Goal: Task Accomplishment & Management: Complete application form

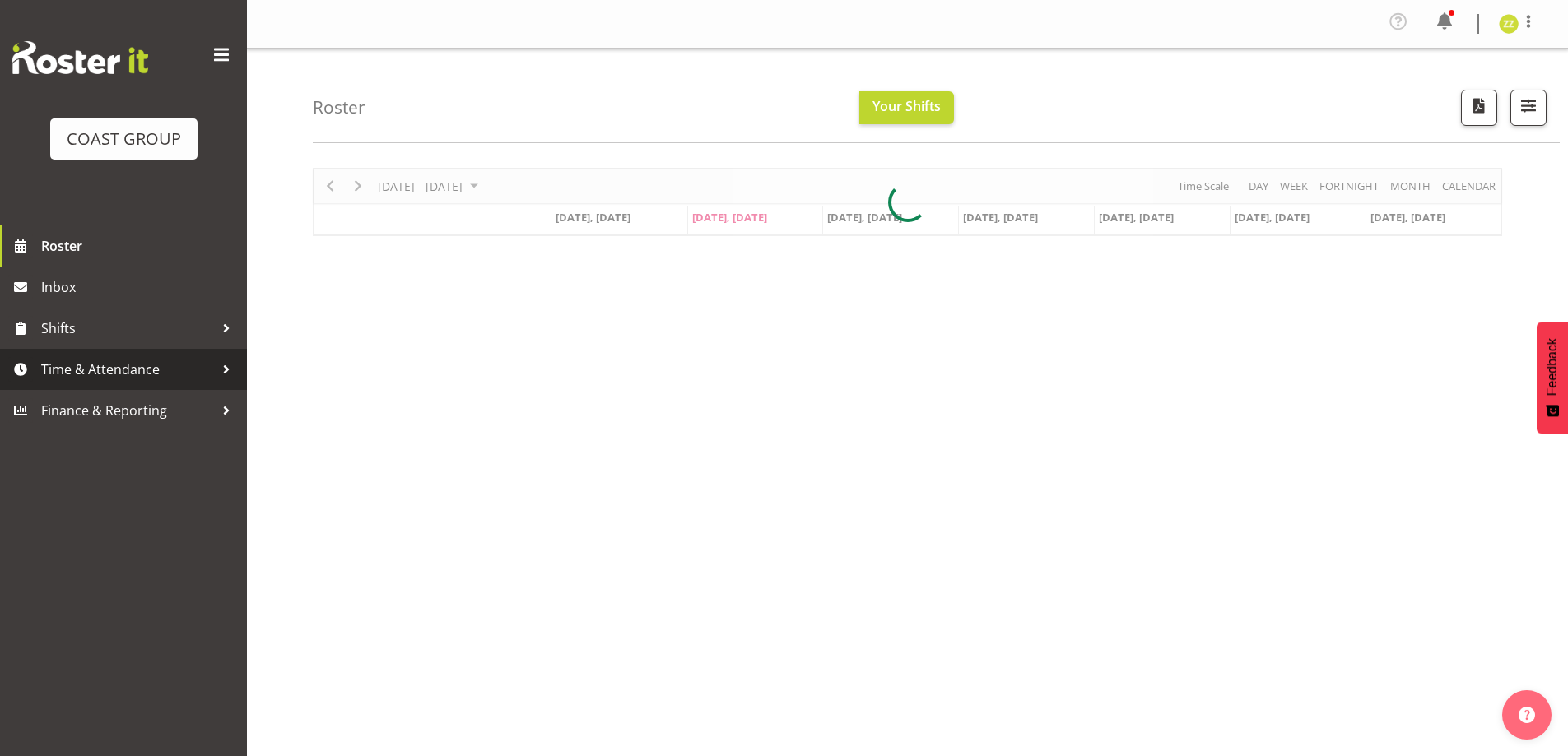
click at [138, 369] on span "Time & Attendance" at bounding box center [127, 370] width 172 height 25
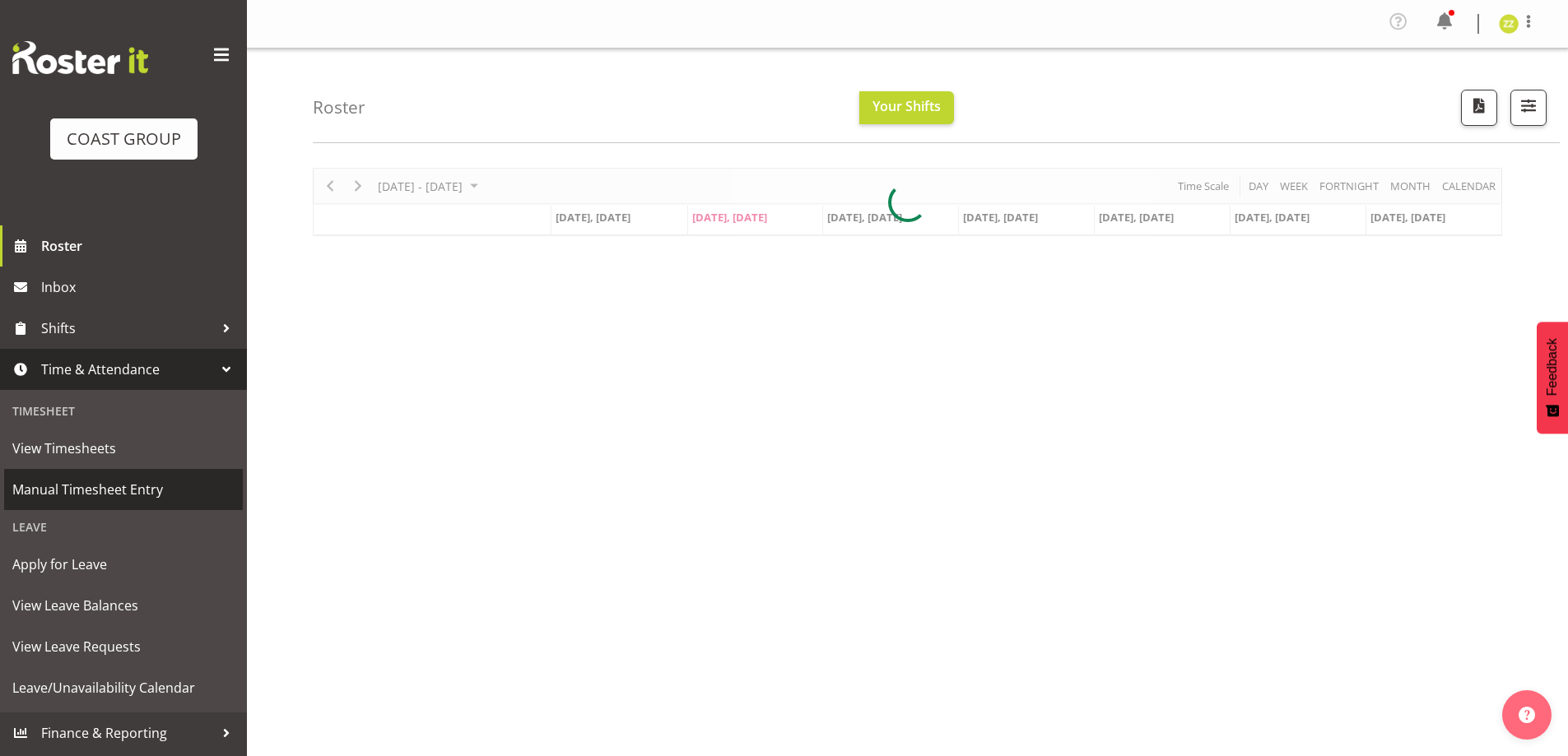
click at [134, 493] on span "Manual Timesheet Entry" at bounding box center [123, 490] width 222 height 25
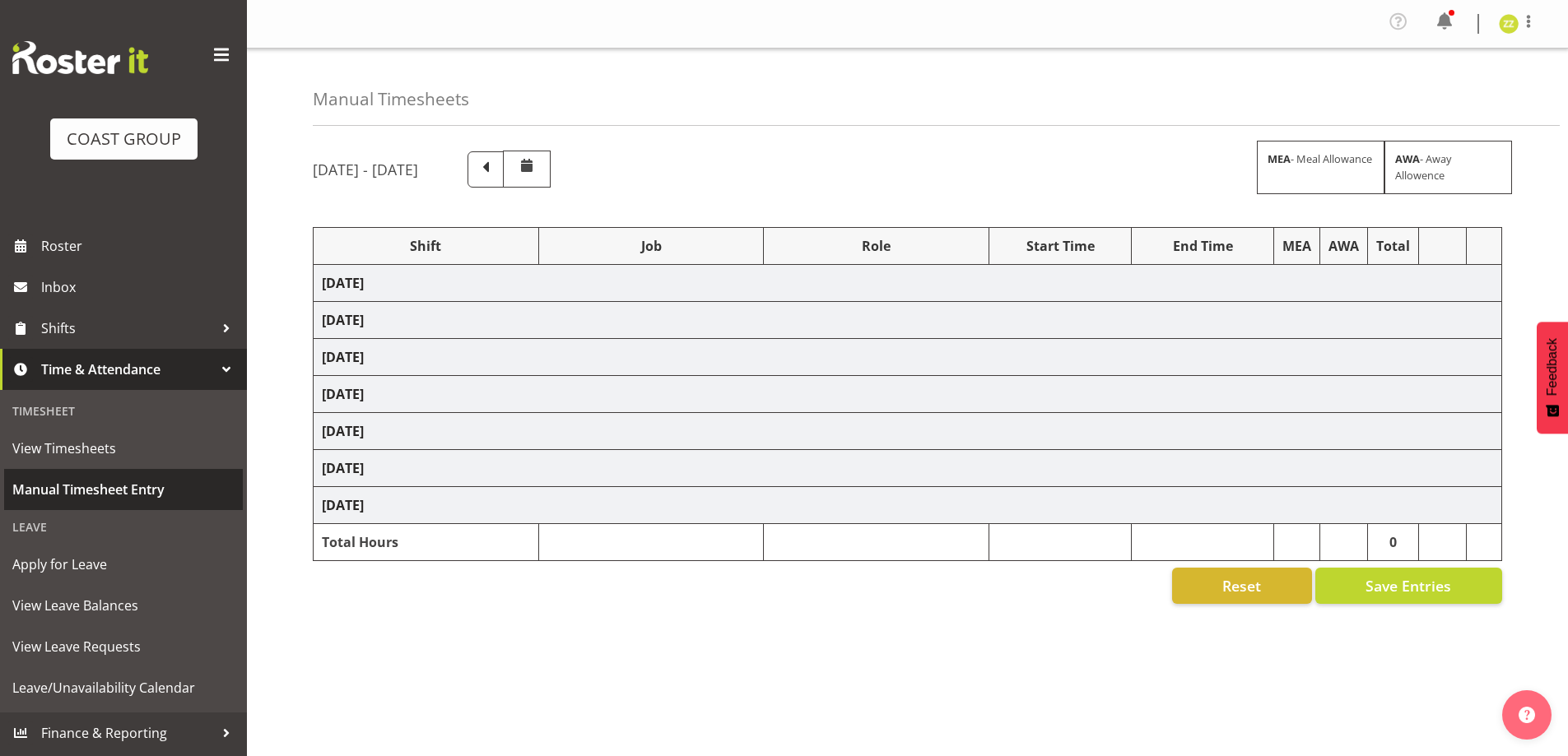
drag, startPoint x: 142, startPoint y: 483, endPoint x: 149, endPoint y: 376, distance: 107.2
click at [142, 484] on span "Manual Timesheet Entry" at bounding box center [123, 490] width 222 height 25
select select "47759"
select select "7032"
select select "47759"
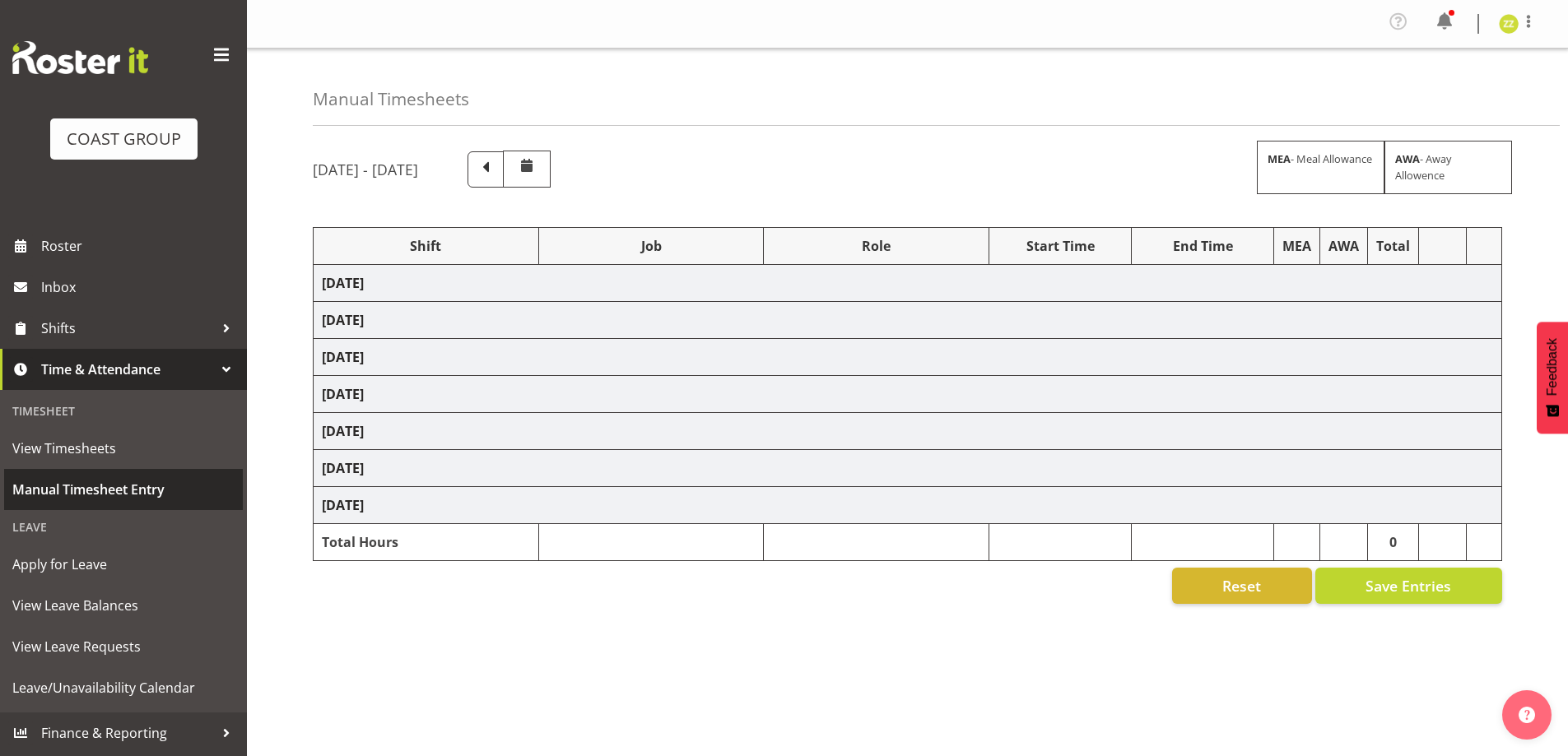
select select "7032"
select select "47759"
select select "7032"
select select "47759"
select select "7032"
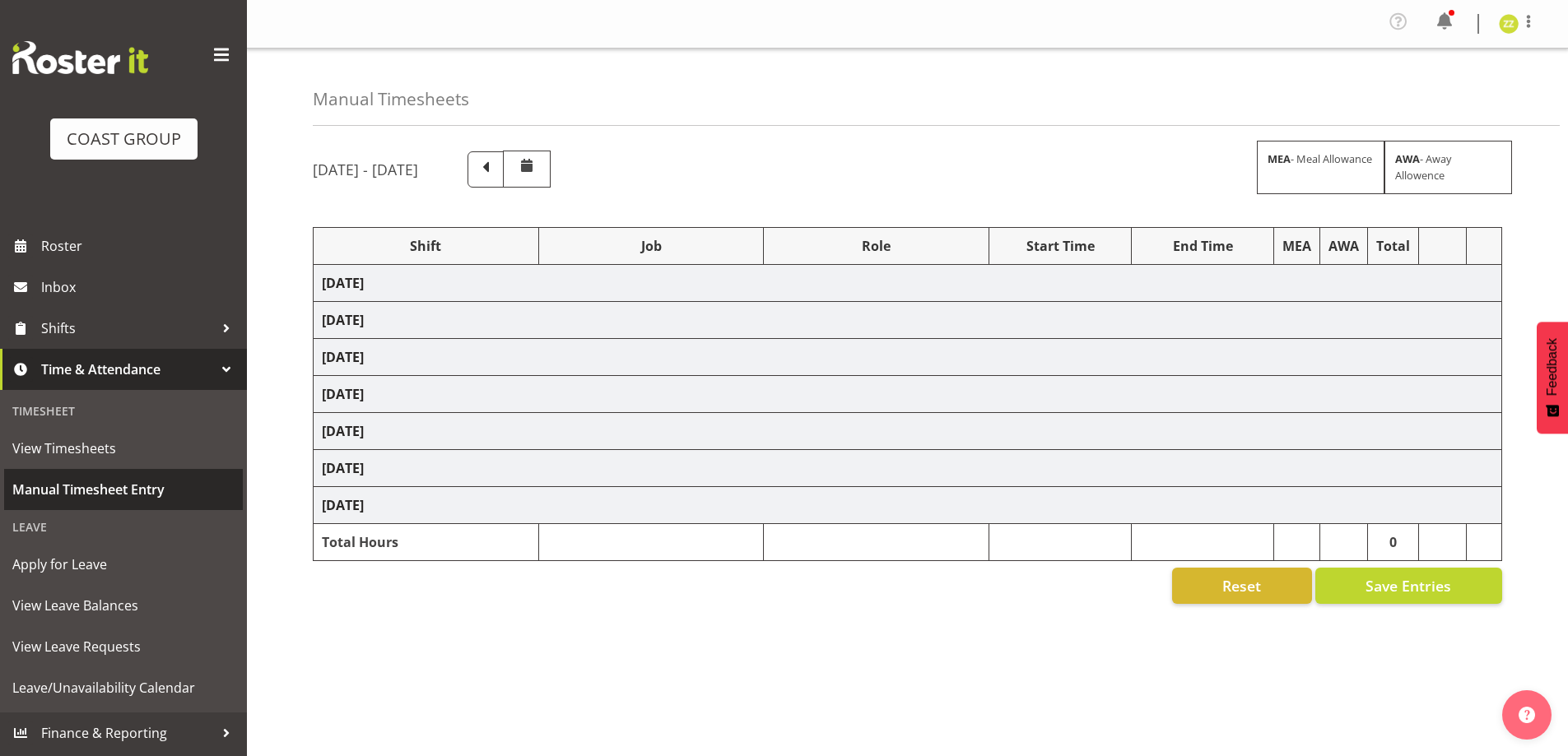
select select "47759"
select select "7032"
select select "47759"
select select "7032"
select select "47759"
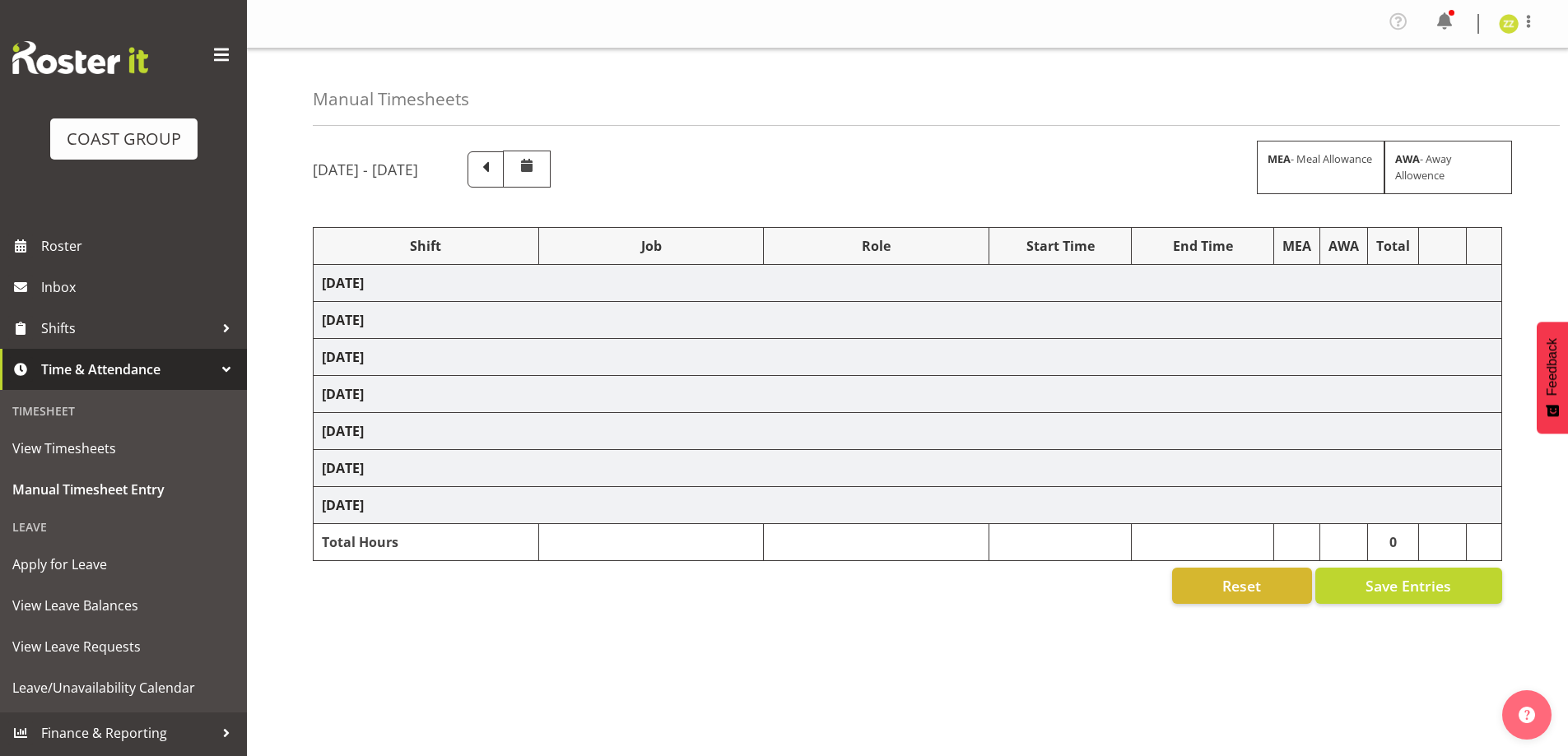
select select "7032"
select select "8"
select select "47759"
select select "7032"
select select "47759"
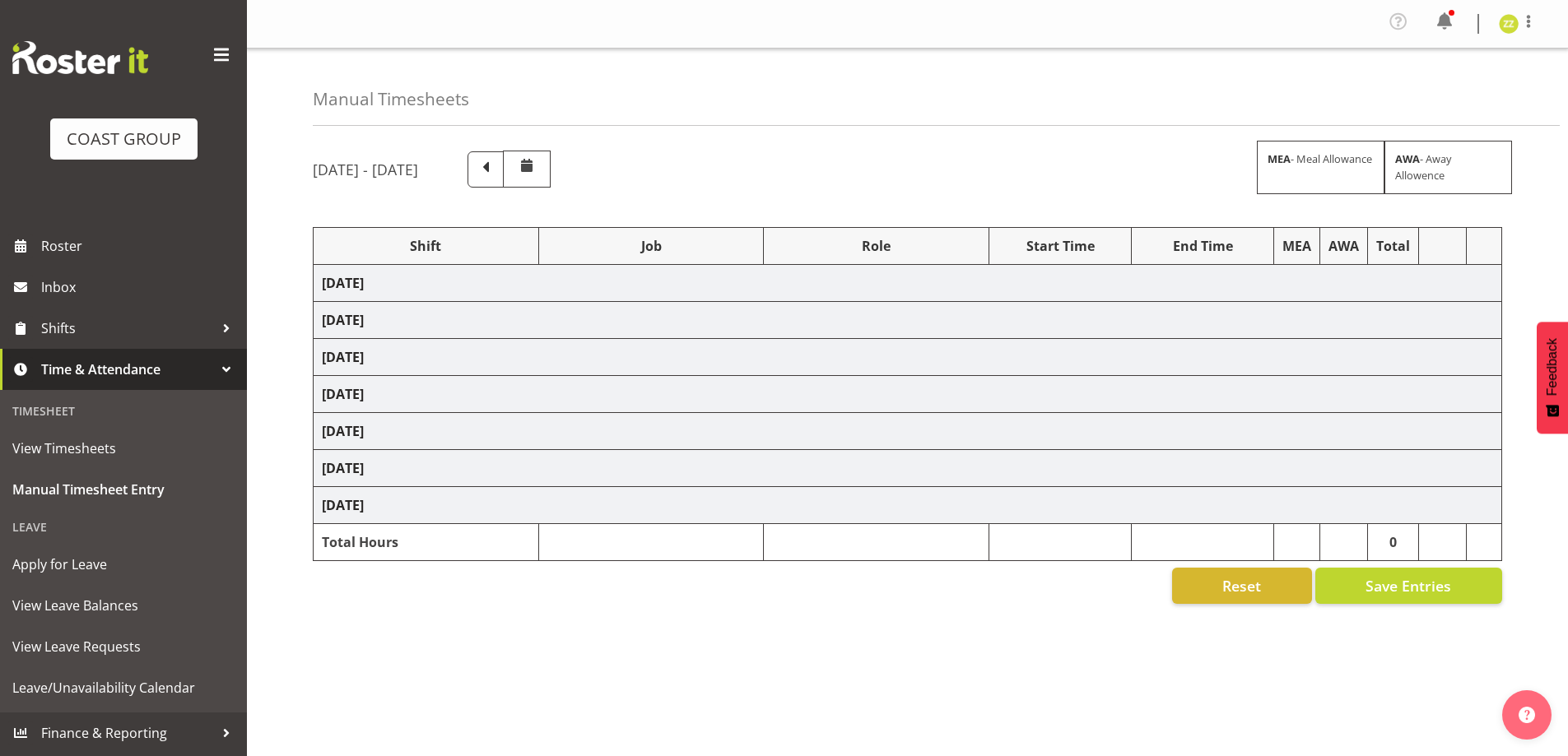
select select "7032"
select select "47759"
select select "7032"
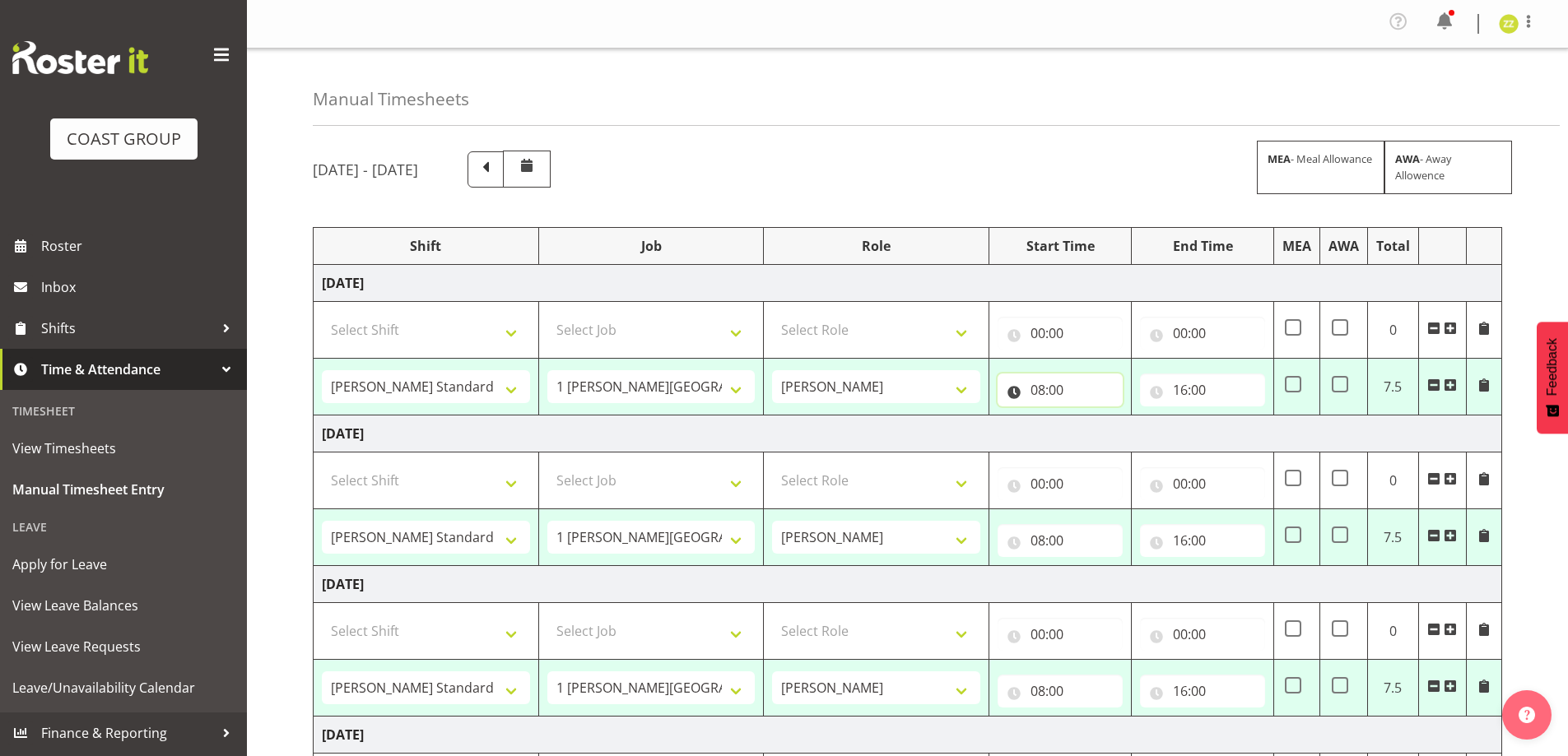
click at [1067, 398] on input "08:00" at bounding box center [1059, 389] width 125 height 33
click at [1098, 437] on select "00 01 02 03 04 05 06 07 08 09 10 11 12 13 14 15 16 17 18 19 20 21 22 23" at bounding box center [1110, 432] width 37 height 33
select select "9"
click at [1091, 416] on select "00 01 02 03 04 05 06 07 08 09 10 11 12 13 14 15 16 17 18 19 20 21 22 23" at bounding box center [1110, 432] width 37 height 33
type input "09:00"
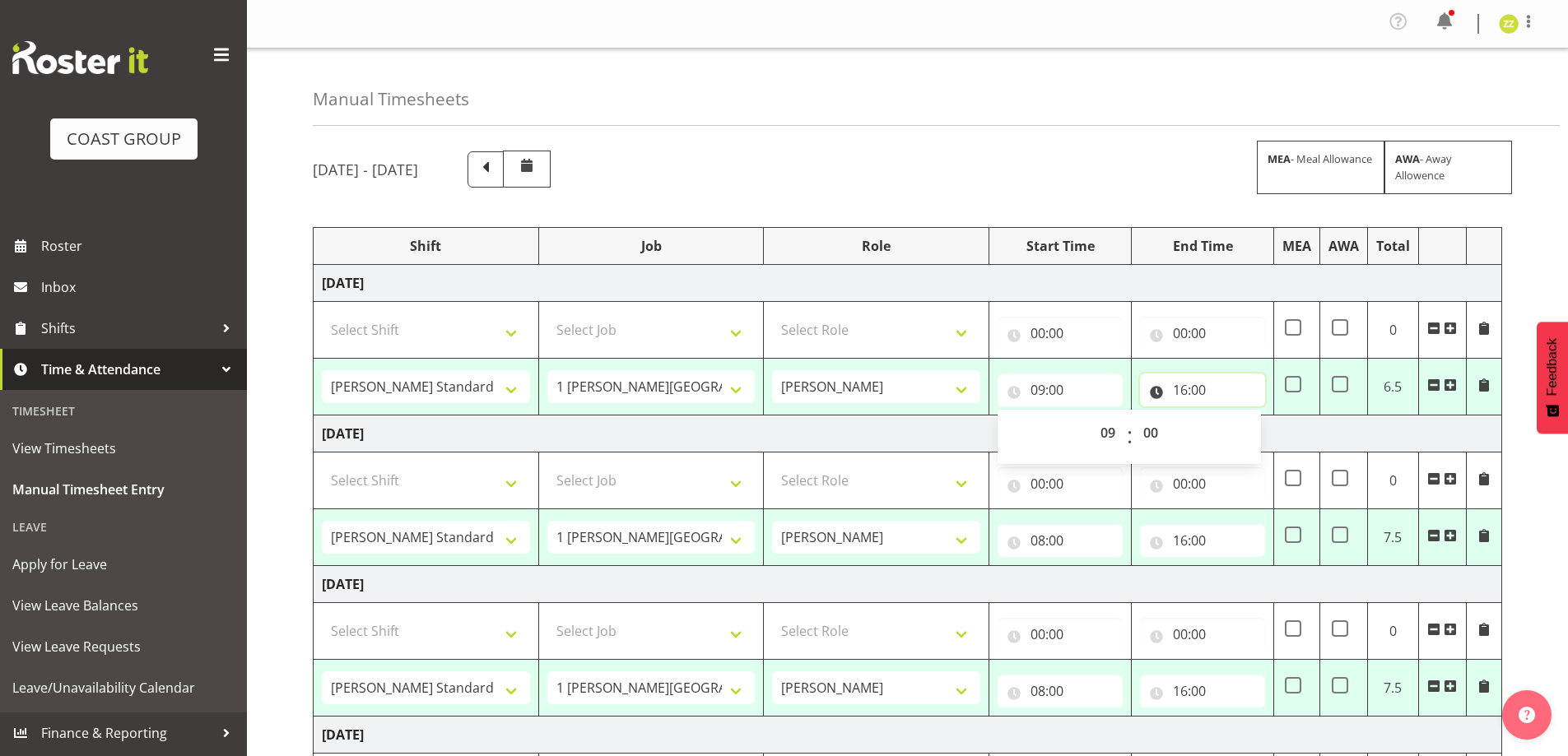
click at [1243, 401] on input "16:00" at bounding box center [1202, 389] width 125 height 33
drag, startPoint x: 1256, startPoint y: 434, endPoint x: 1253, endPoint y: 421, distance: 13.3
click at [1256, 434] on select "00 01 02 03 04 05 06 07 08 09 10 11 12 13 14 15 16 17 18 19 20 21 22 23" at bounding box center [1252, 432] width 37 height 33
select select "15"
click at [1234, 416] on select "00 01 02 03 04 05 06 07 08 09 10 11 12 13 14 15 16 17 18 19 20 21 22 23" at bounding box center [1252, 432] width 37 height 33
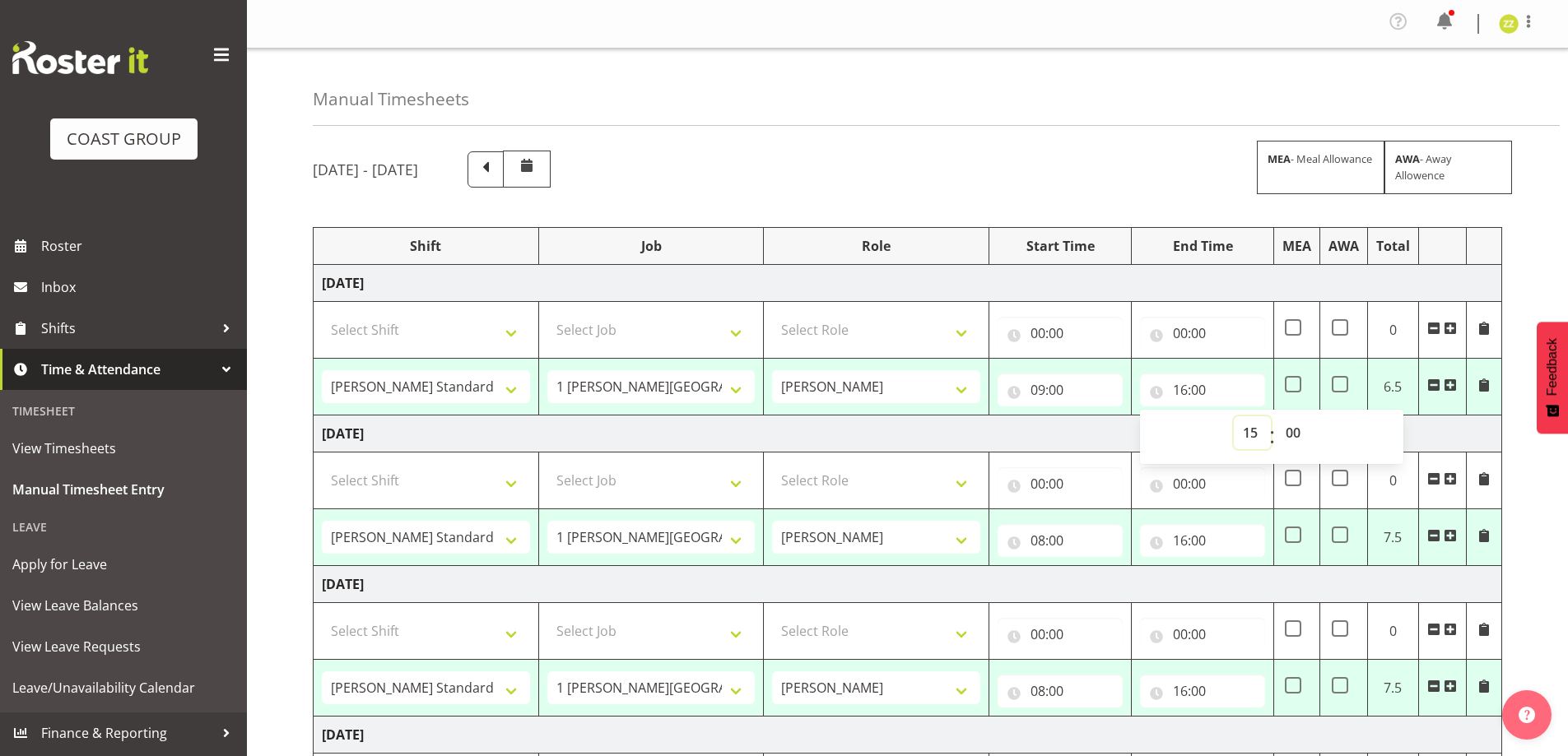
type input "15:00"
click at [1091, 539] on input "08:00" at bounding box center [1059, 540] width 125 height 33
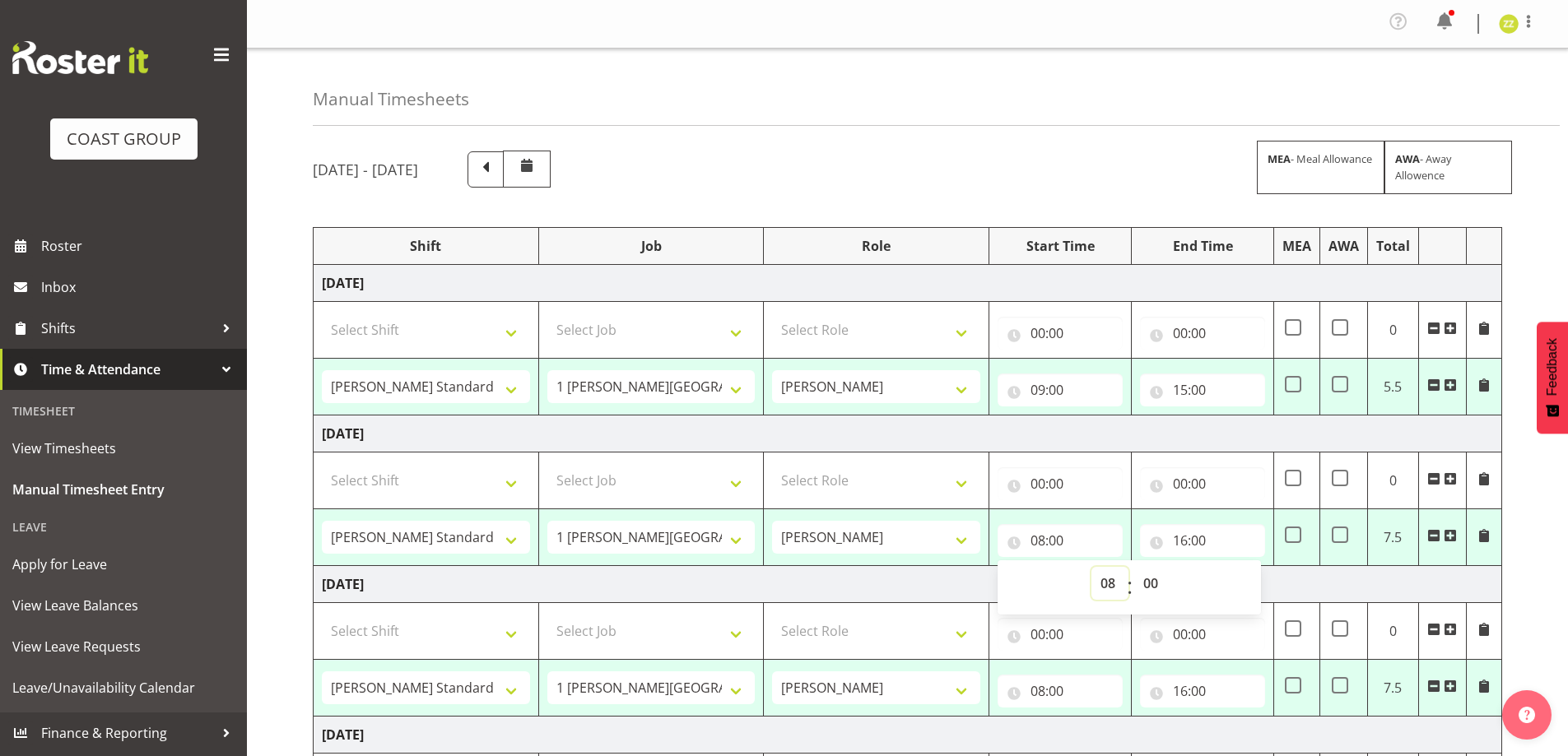
click at [1110, 589] on select "00 01 02 03 04 05 06 07 08 09 10 11 12 13 14 15 16 17 18 19 20 21 22 23" at bounding box center [1110, 583] width 37 height 33
select select "9"
click at [1091, 567] on select "00 01 02 03 04 05 06 07 08 09 10 11 12 13 14 15 16 17 18 19 20 21 22 23" at bounding box center [1110, 583] width 37 height 33
type input "09:00"
click at [1191, 542] on input "16:00" at bounding box center [1202, 540] width 125 height 33
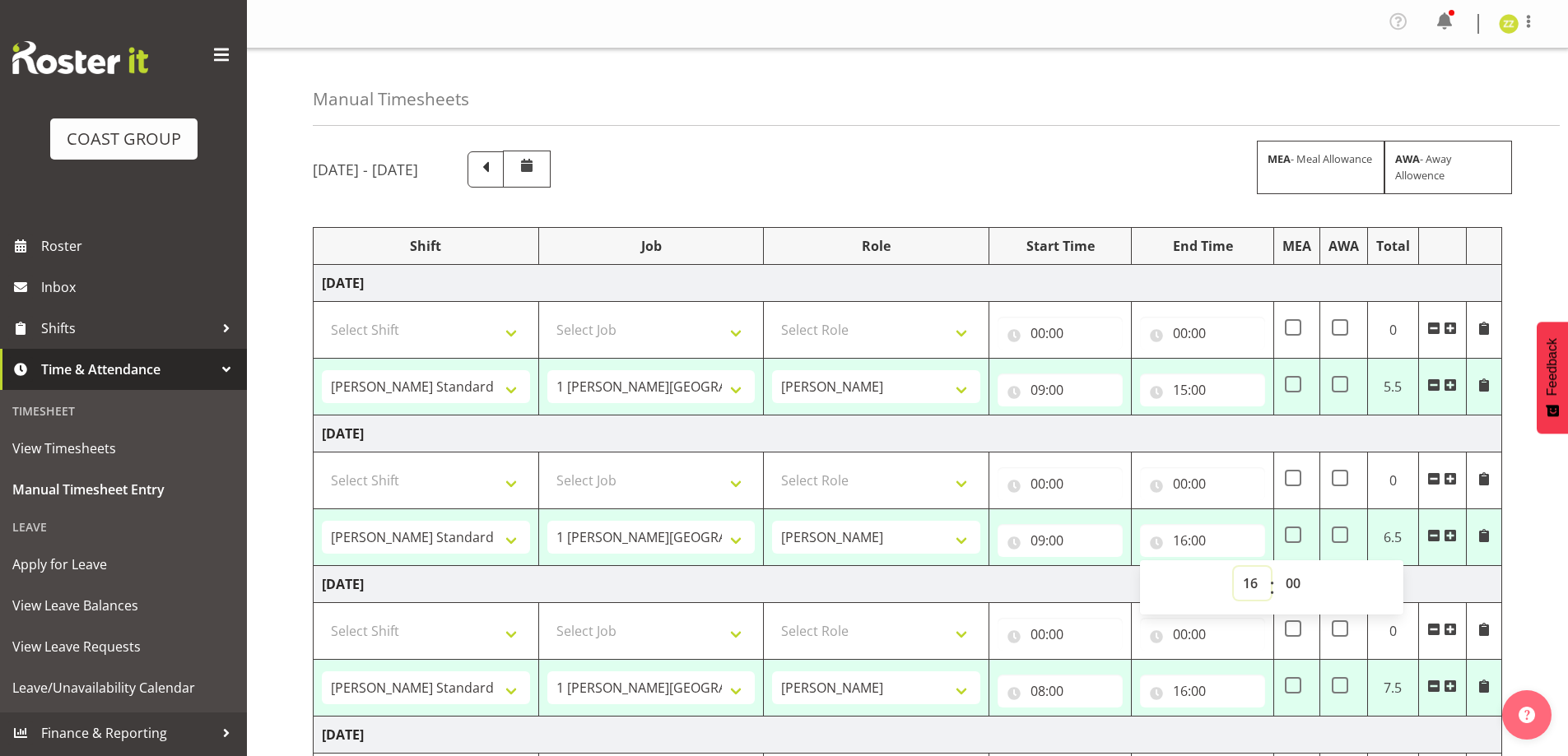
click at [1251, 581] on select "00 01 02 03 04 05 06 07 08 09 10 11 12 13 14 15 16 17 18 19 20 21 22 23" at bounding box center [1252, 583] width 37 height 33
select select "15"
click at [1234, 567] on select "00 01 02 03 04 05 06 07 08 09 10 11 12 13 14 15 16 17 18 19 20 21 22 23" at bounding box center [1252, 583] width 37 height 33
type input "15:00"
click at [1106, 689] on input "08:00" at bounding box center [1059, 691] width 125 height 33
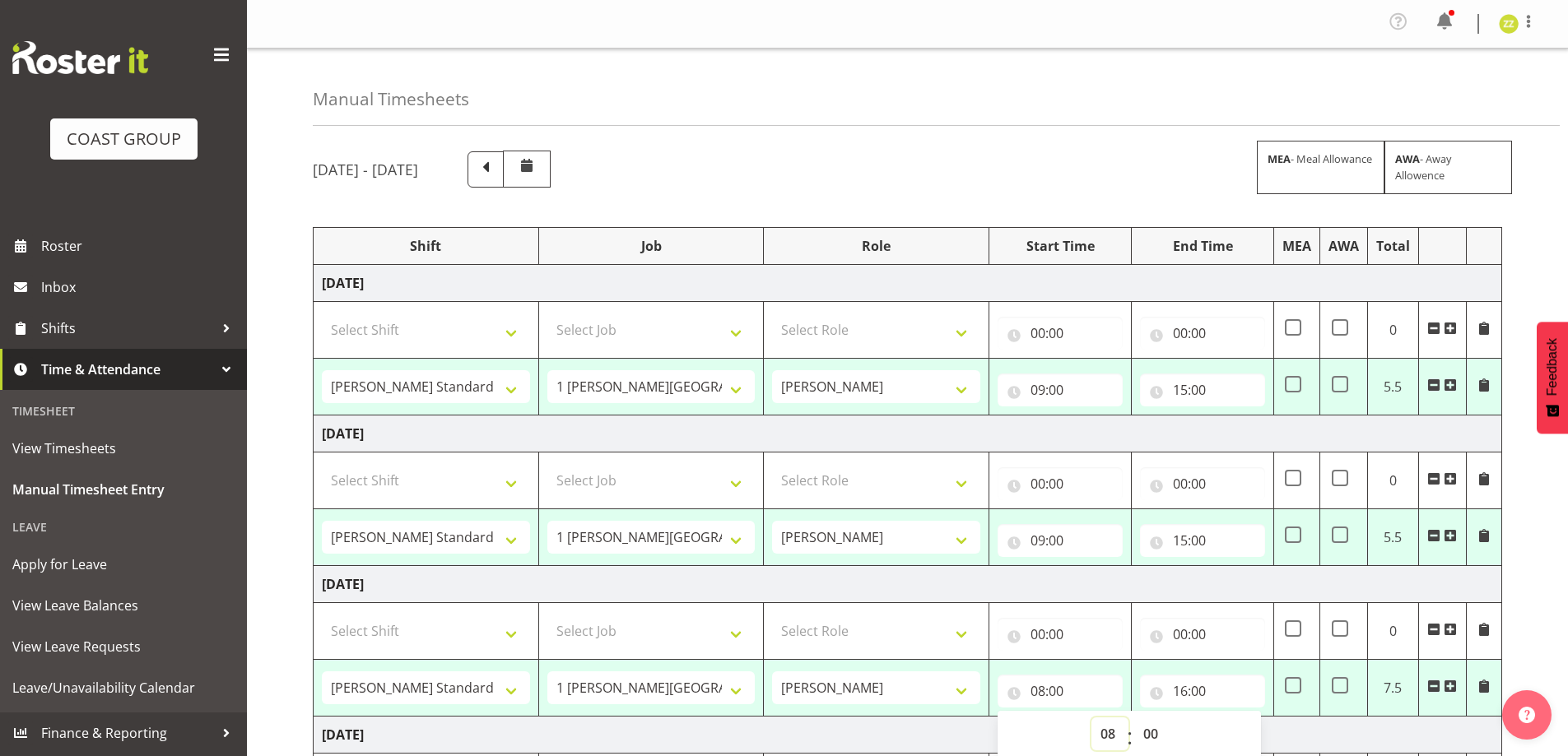
drag, startPoint x: 1111, startPoint y: 734, endPoint x: 1113, endPoint y: 719, distance: 15.1
click at [1111, 735] on select "00 01 02 03 04 05 06 07 08 09 10 11 12 13 14 15 16 17 18 19 20 21 22 23" at bounding box center [1110, 733] width 37 height 33
select select "9"
click at [1091, 717] on select "00 01 02 03 04 05 06 07 08 09 10 11 12 13 14 15 16 17 18 19 20 21 22 23" at bounding box center [1110, 733] width 37 height 33
type input "09:00"
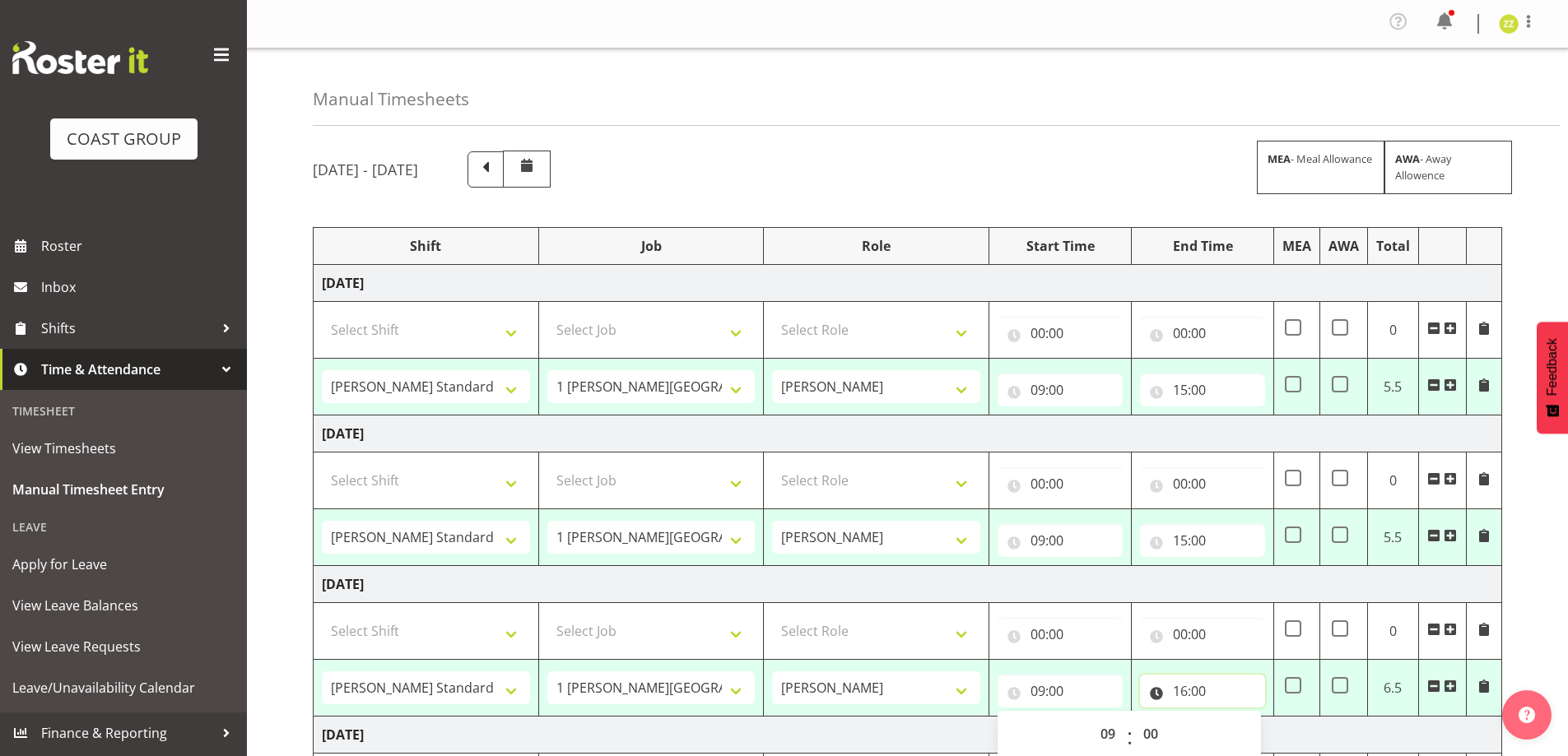
click at [1215, 693] on input "16:00" at bounding box center [1202, 691] width 125 height 33
click at [1243, 737] on select "00 01 02 03 04 05 06 07 08 09 10 11 12 13 14 15 16 17 18 19 20 21 22 23" at bounding box center [1252, 733] width 37 height 33
select select "15"
click at [1234, 717] on select "00 01 02 03 04 05 06 07 08 09 10 11 12 13 14 15 16 17 18 19 20 21 22 23" at bounding box center [1252, 733] width 37 height 33
type input "15:00"
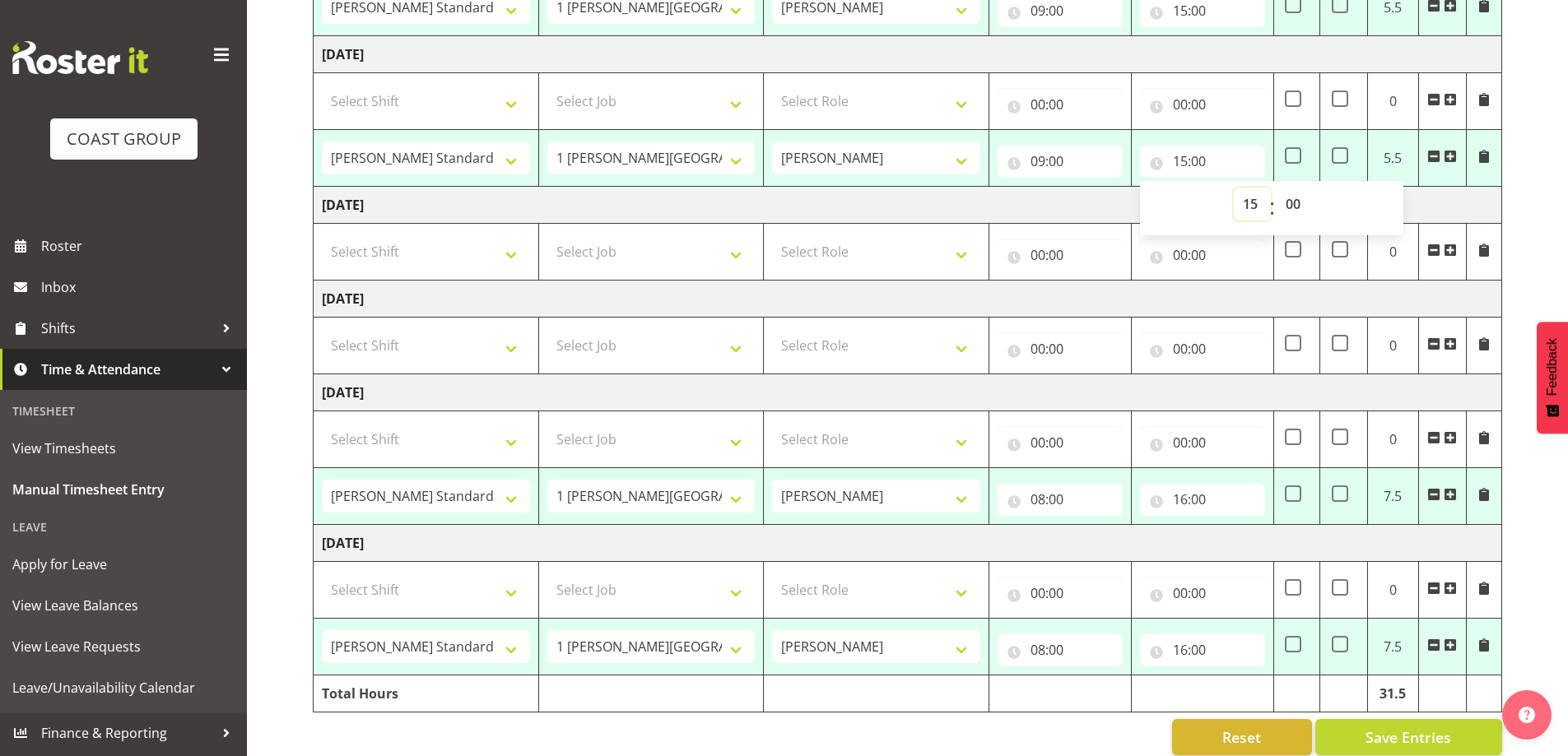
scroll to position [554, 0]
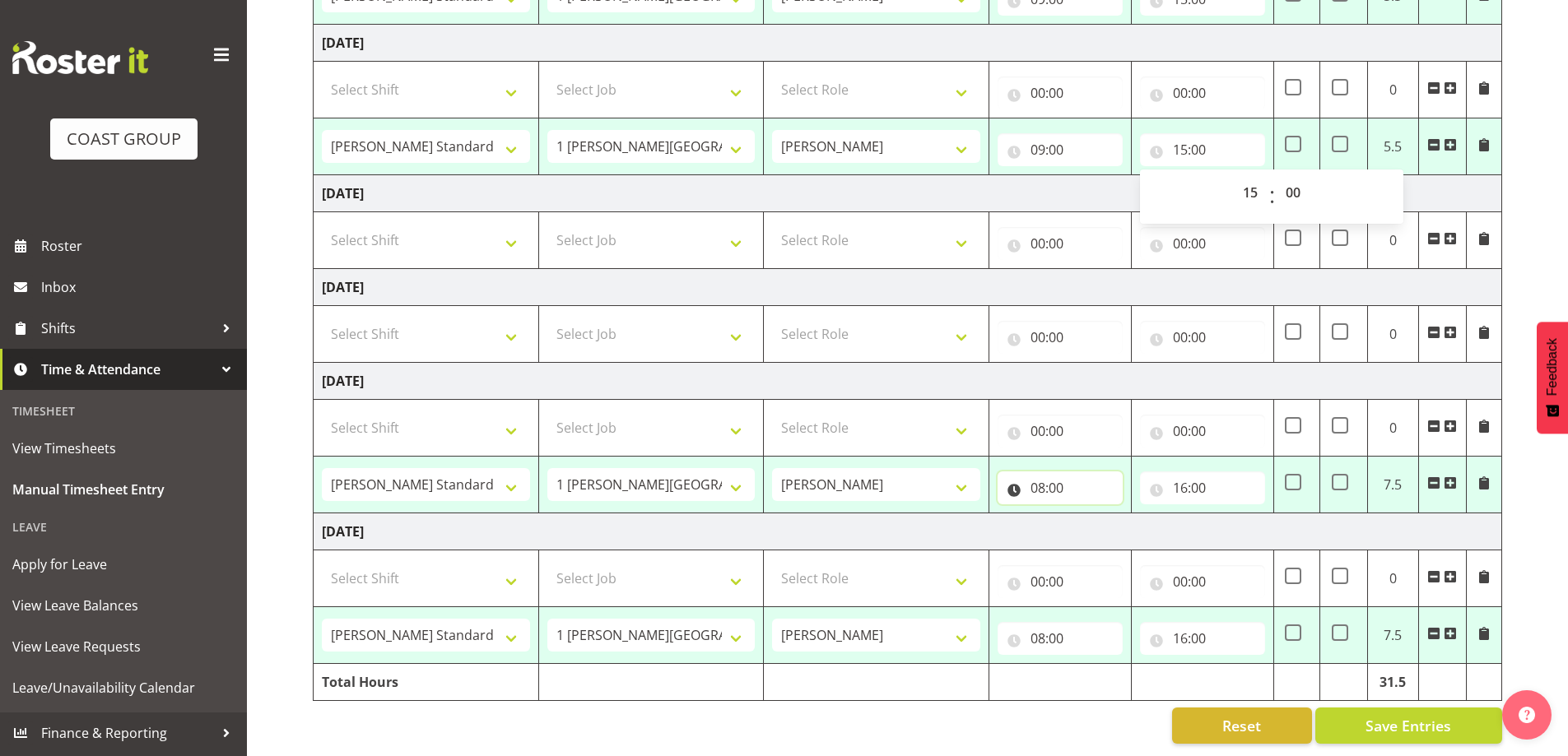
click at [1065, 471] on input "08:00" at bounding box center [1059, 487] width 125 height 33
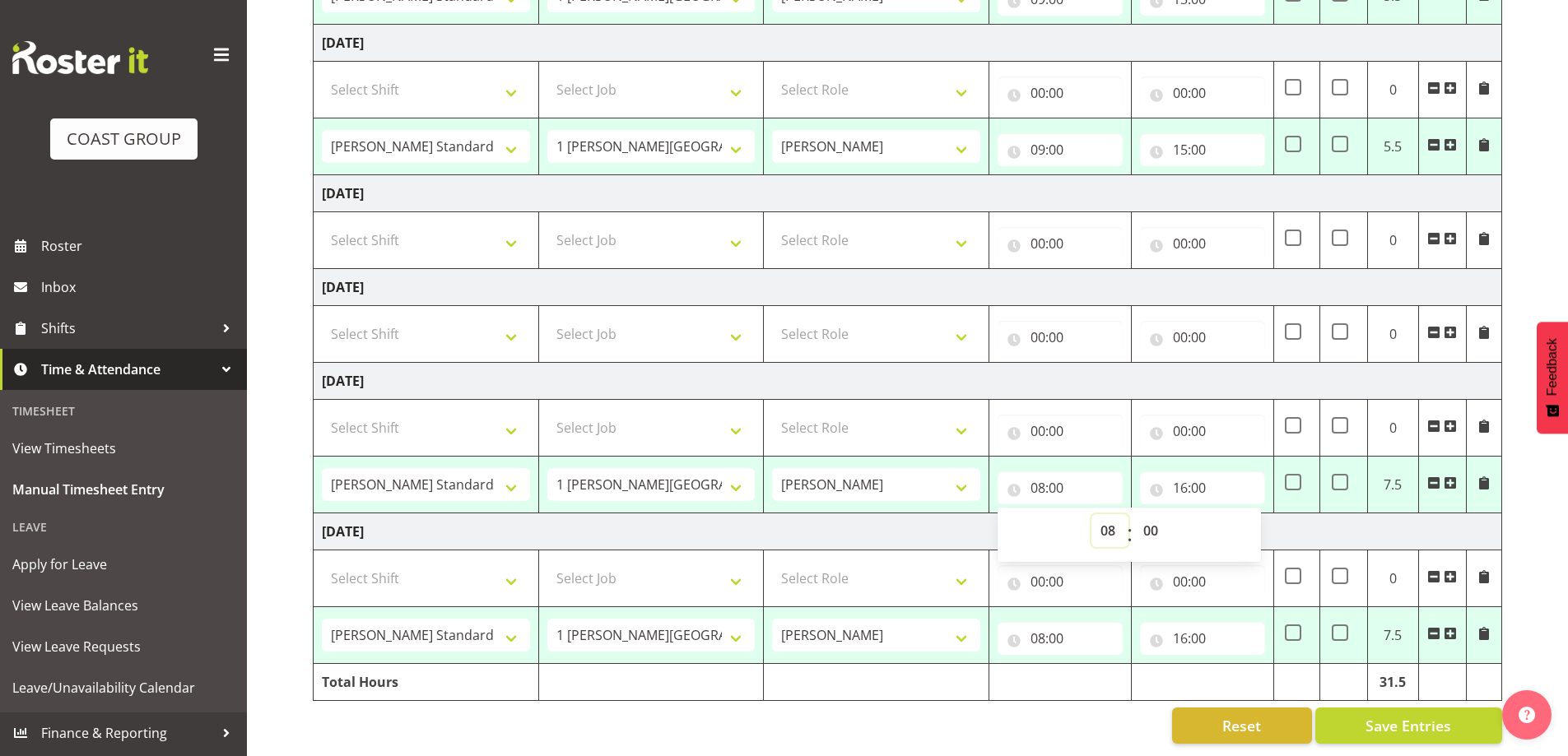
click at [1108, 521] on select "00 01 02 03 04 05 06 07 08 09 10 11 12 13 14 15 16 17 18 19 20 21 22 23" at bounding box center [1110, 531] width 37 height 33
select select "9"
click at [1091, 515] on select "00 01 02 03 04 05 06 07 08 09 10 11 12 13 14 15 16 17 18 19 20 21 22 23" at bounding box center [1110, 531] width 37 height 33
type input "09:00"
click at [1210, 471] on input "16:00" at bounding box center [1202, 487] width 125 height 33
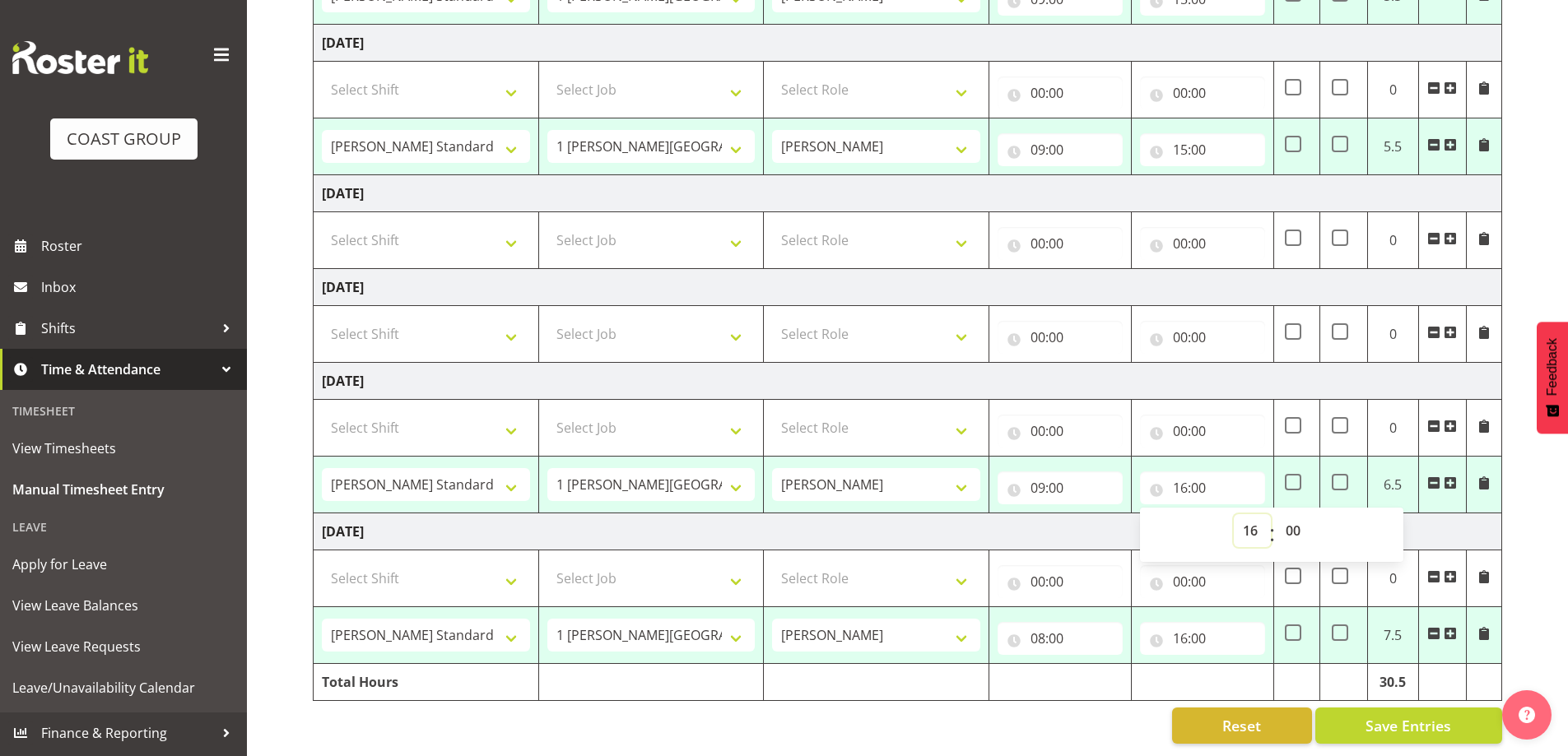
drag, startPoint x: 1247, startPoint y: 519, endPoint x: 1253, endPoint y: 508, distance: 12.5
click at [1248, 519] on select "00 01 02 03 04 05 06 07 08 09 10 11 12 13 14 15 16 17 18 19 20 21 22 23" at bounding box center [1252, 531] width 37 height 33
select select "15"
click at [1234, 515] on select "00 01 02 03 04 05 06 07 08 09 10 11 12 13 14 15 16 17 18 19 20 21 22 23" at bounding box center [1252, 531] width 37 height 33
type input "15:00"
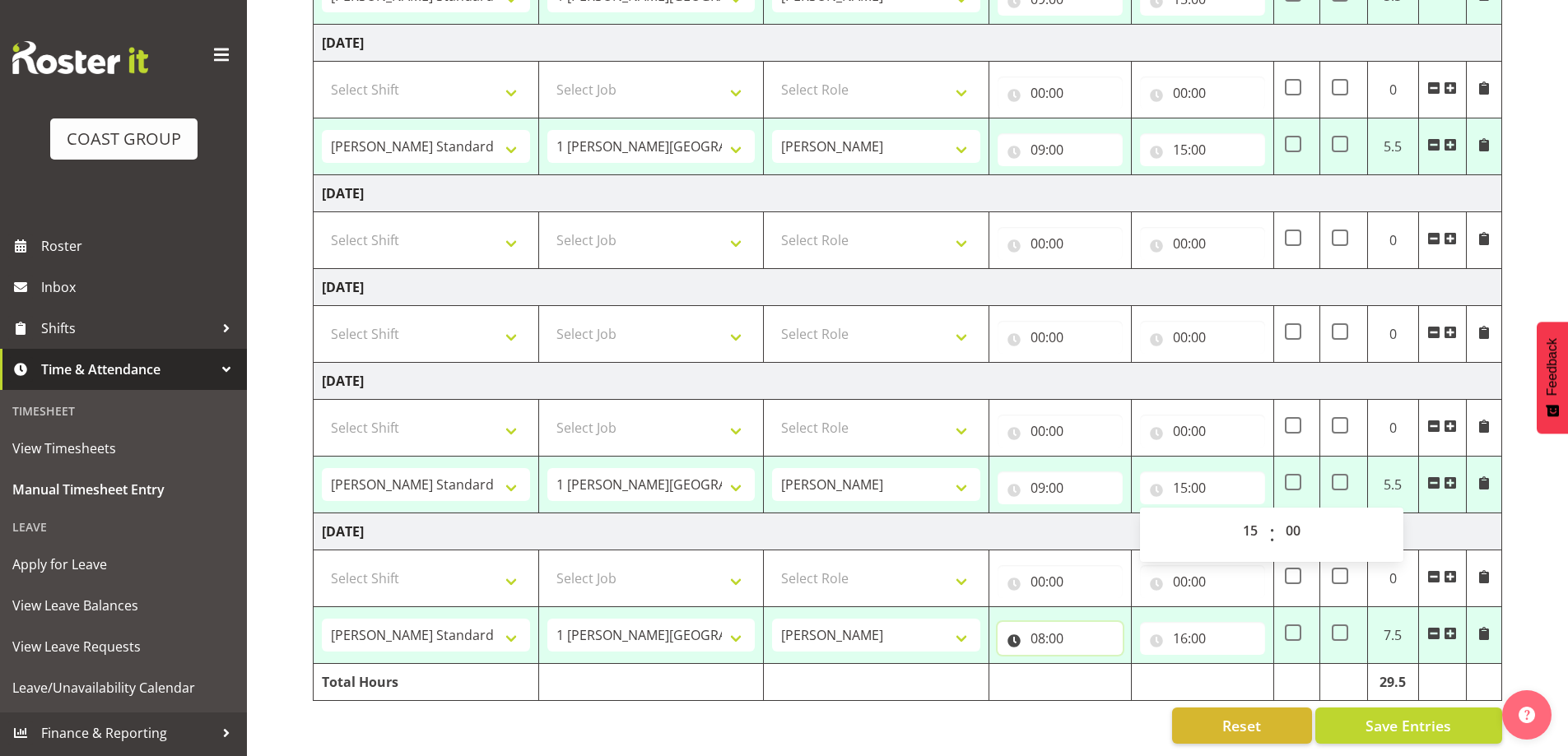
click at [1096, 622] on input "08:00" at bounding box center [1059, 638] width 125 height 33
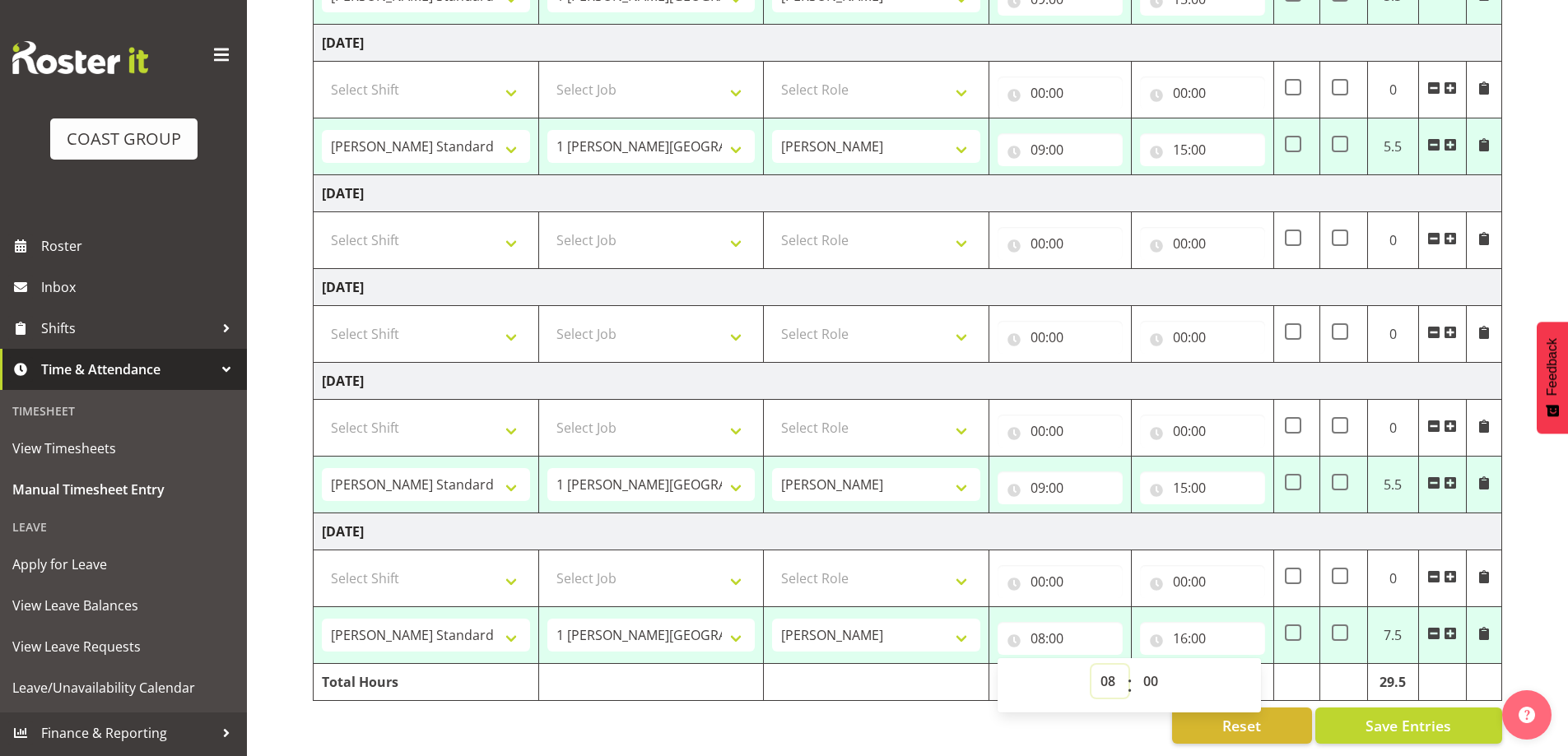
drag, startPoint x: 1105, startPoint y: 669, endPoint x: 1107, endPoint y: 654, distance: 15.1
click at [1105, 669] on select "00 01 02 03 04 05 06 07 08 09 10 11 12 13 14 15 16 17 18 19 20 21 22 23" at bounding box center [1110, 681] width 37 height 33
select select "9"
click at [1091, 665] on select "00 01 02 03 04 05 06 07 08 09 10 11 12 13 14 15 16 17 18 19 20 21 22 23" at bounding box center [1110, 681] width 37 height 33
type input "09:00"
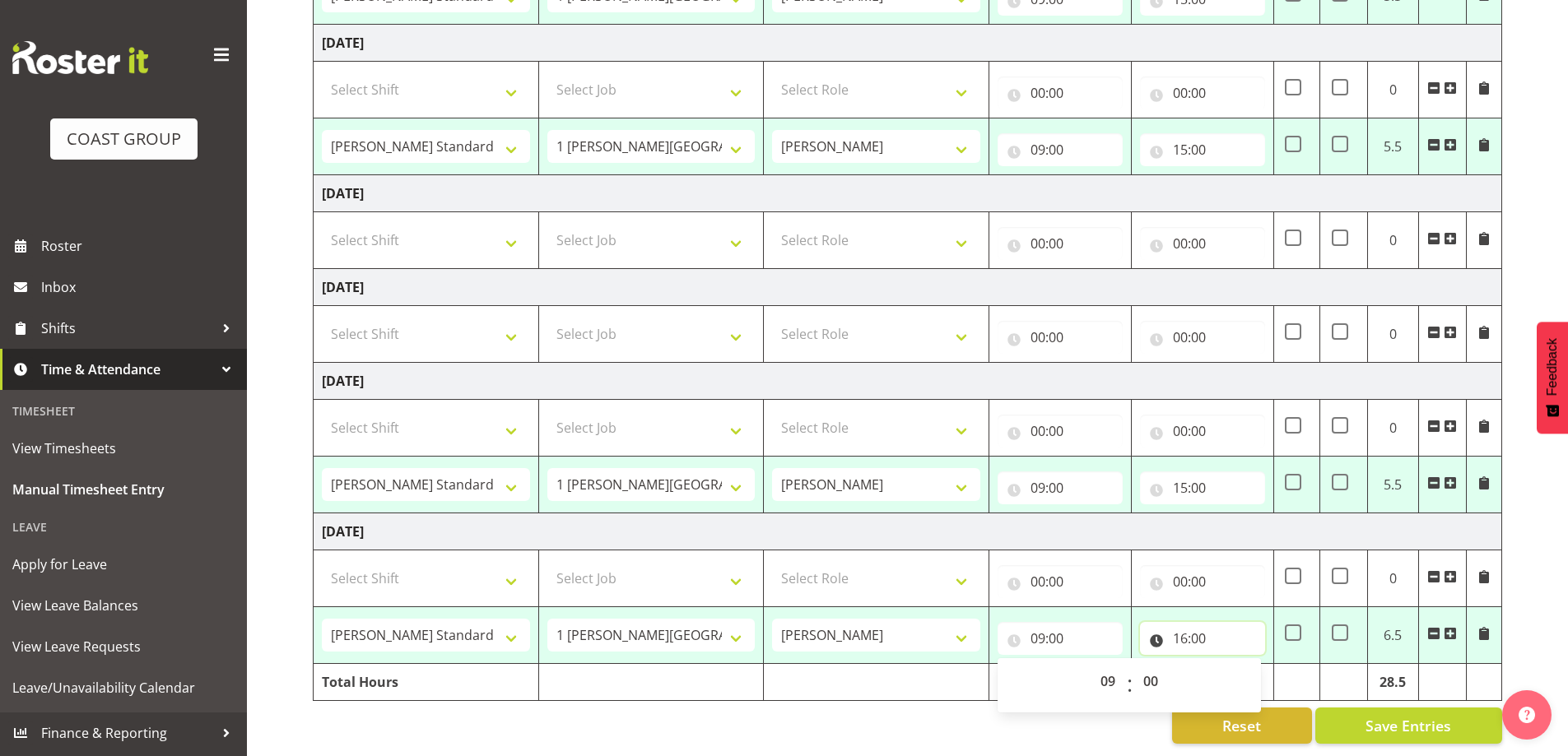
click at [1226, 622] on input "16:00" at bounding box center [1202, 638] width 125 height 33
click at [1250, 676] on select "00 01 02 03 04 05 06 07 08 09 10 11 12 13 14 15 16 17 18 19 20 21 22 23" at bounding box center [1252, 681] width 37 height 33
select select "15"
click at [1234, 665] on select "00 01 02 03 04 05 06 07 08 09 10 11 12 13 14 15 16 17 18 19 20 21 22 23" at bounding box center [1252, 681] width 37 height 33
type input "15:00"
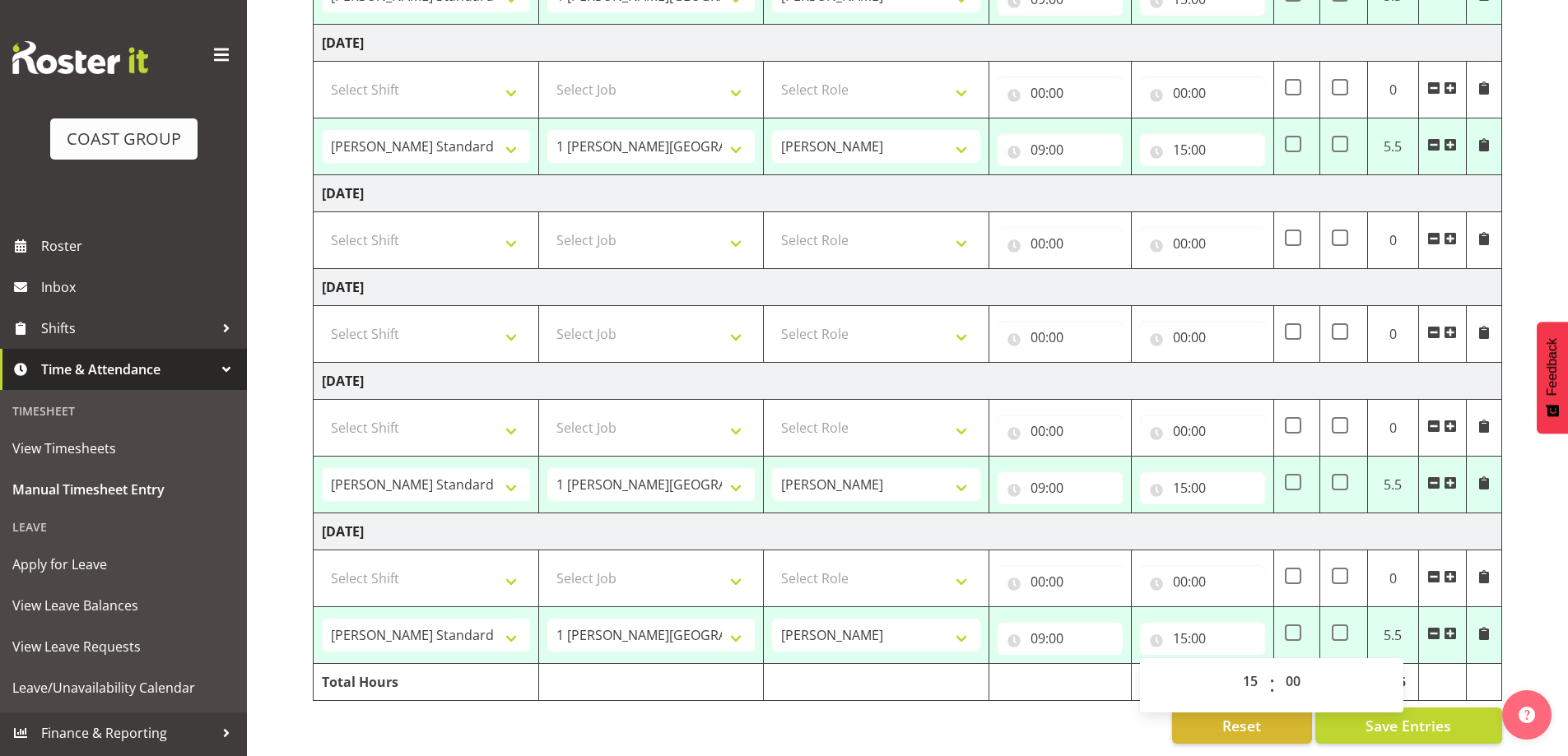
click at [1069, 714] on div "Reset Save Entries" at bounding box center [907, 725] width 1189 height 36
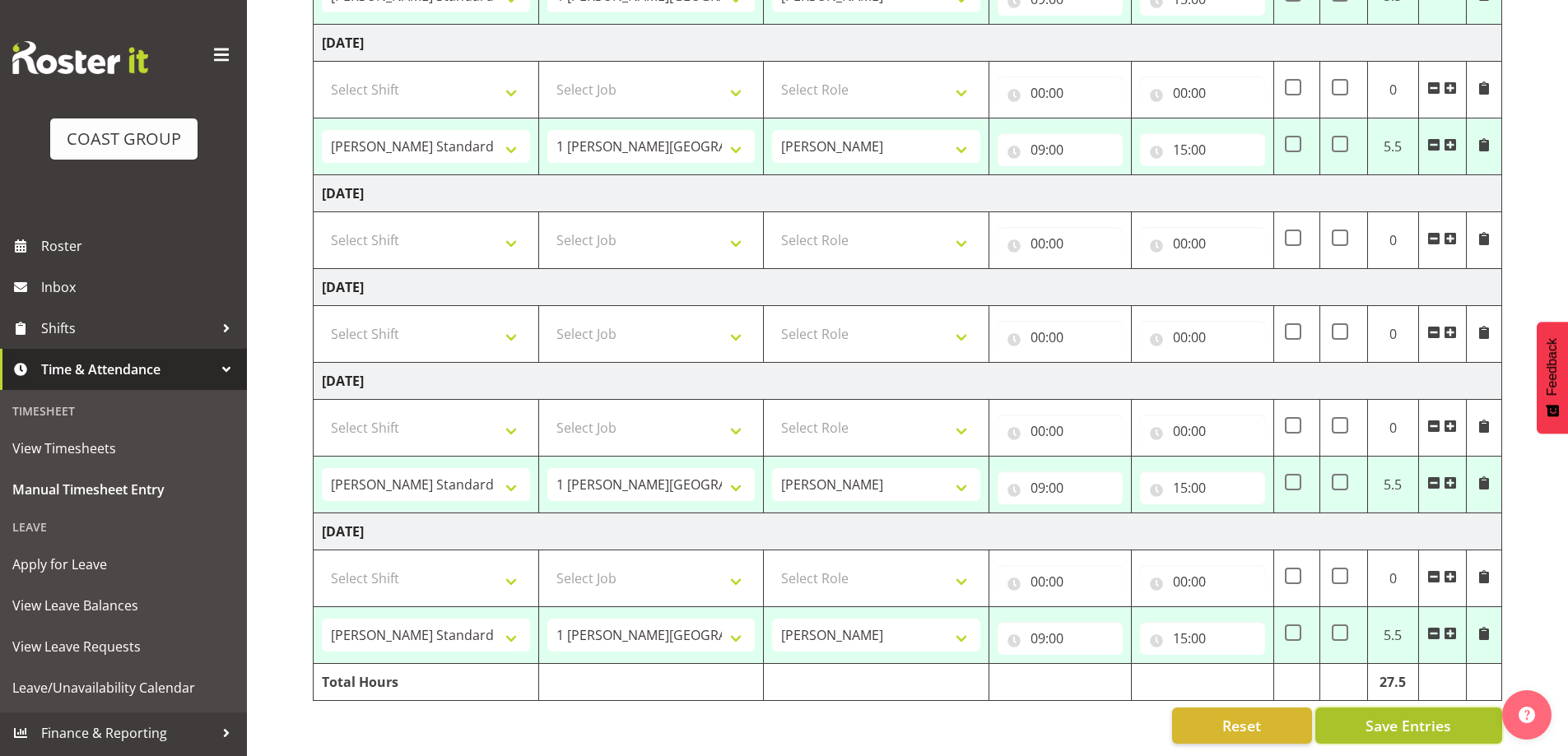
click at [1441, 723] on span "Save Entries" at bounding box center [1408, 726] width 86 height 21
select select "47759"
select select "7032"
select select "47759"
select select "7032"
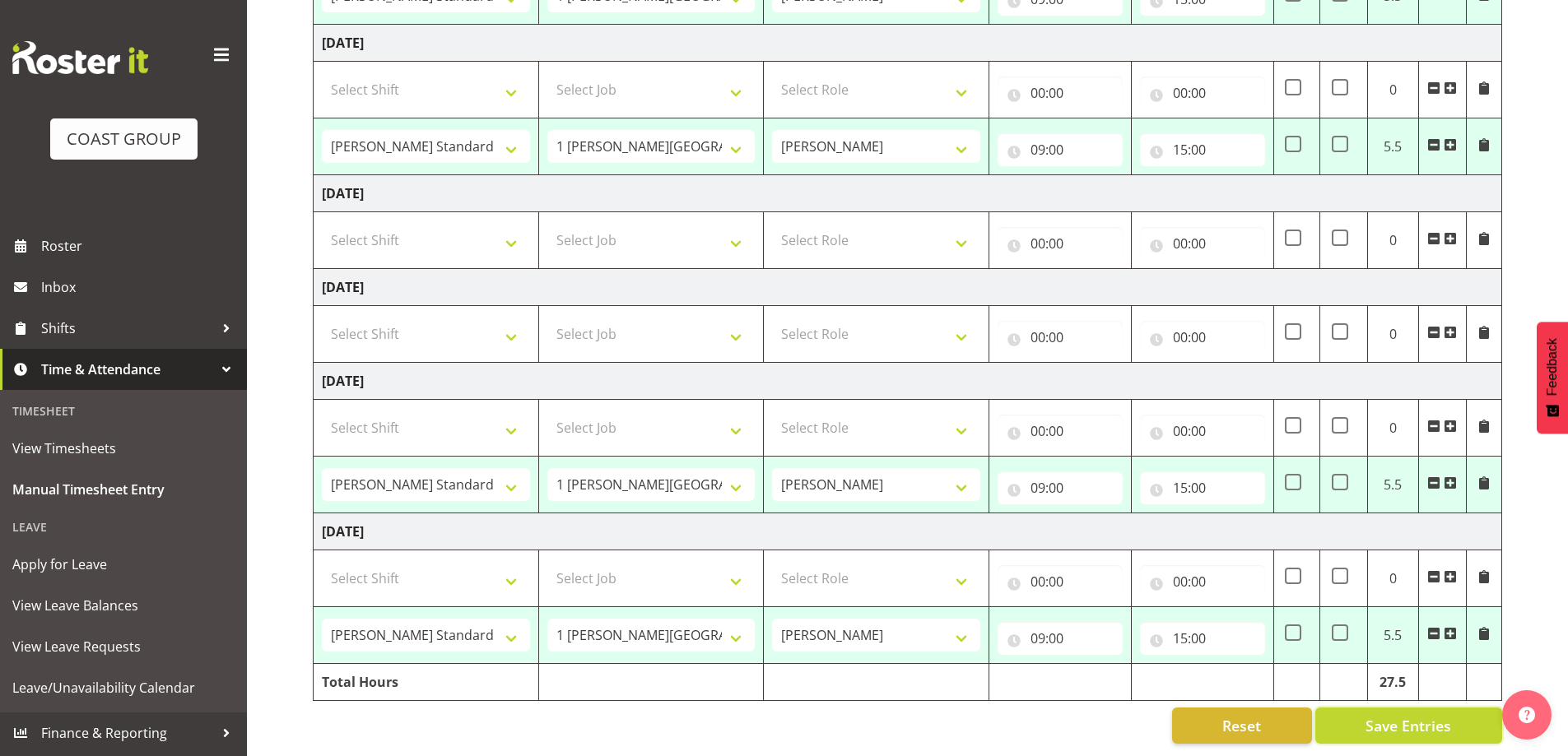
select select "47759"
select select "7032"
select select "47759"
select select "7032"
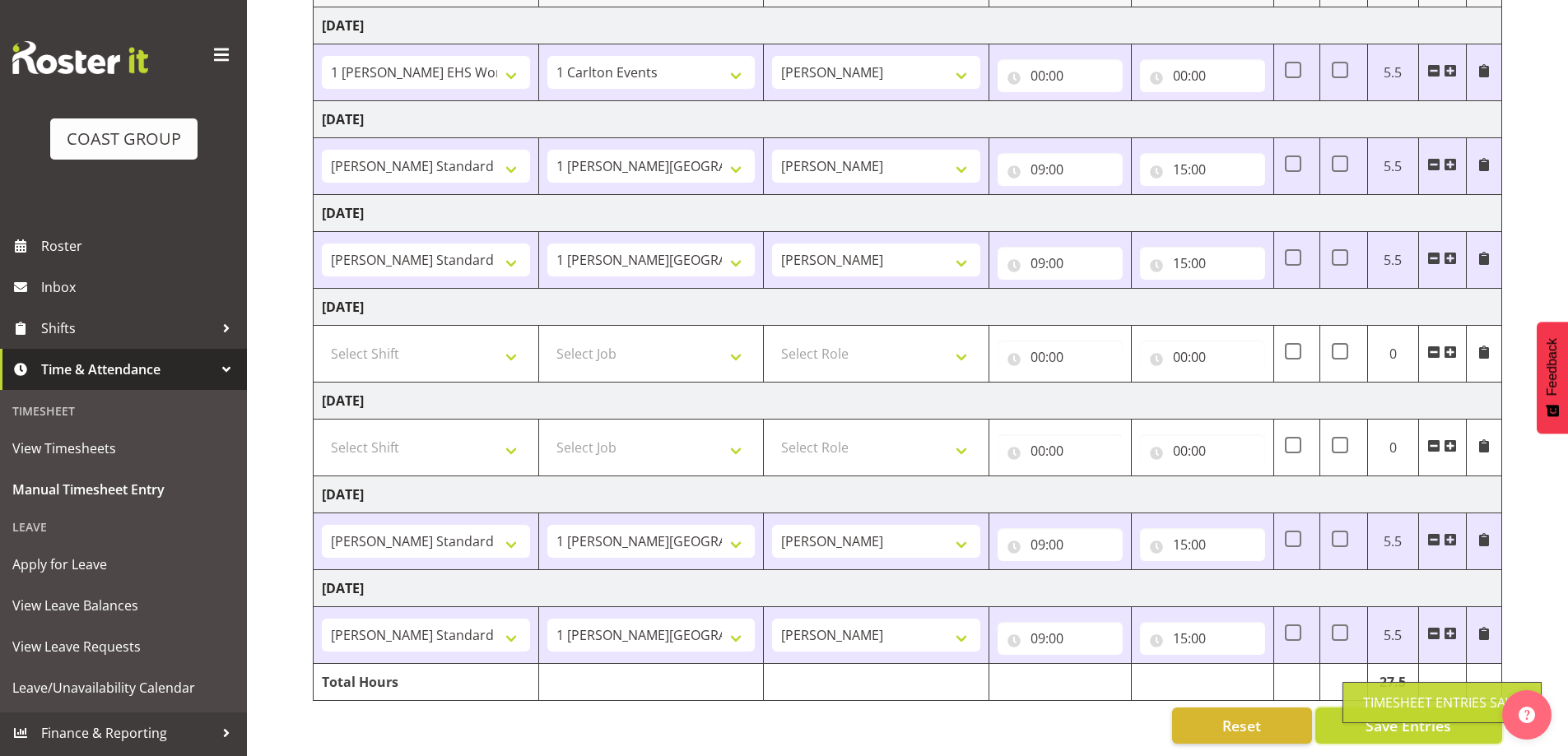
select select "47759"
select select "7032"
type input "09:00"
type input "15:00"
select select "47759"
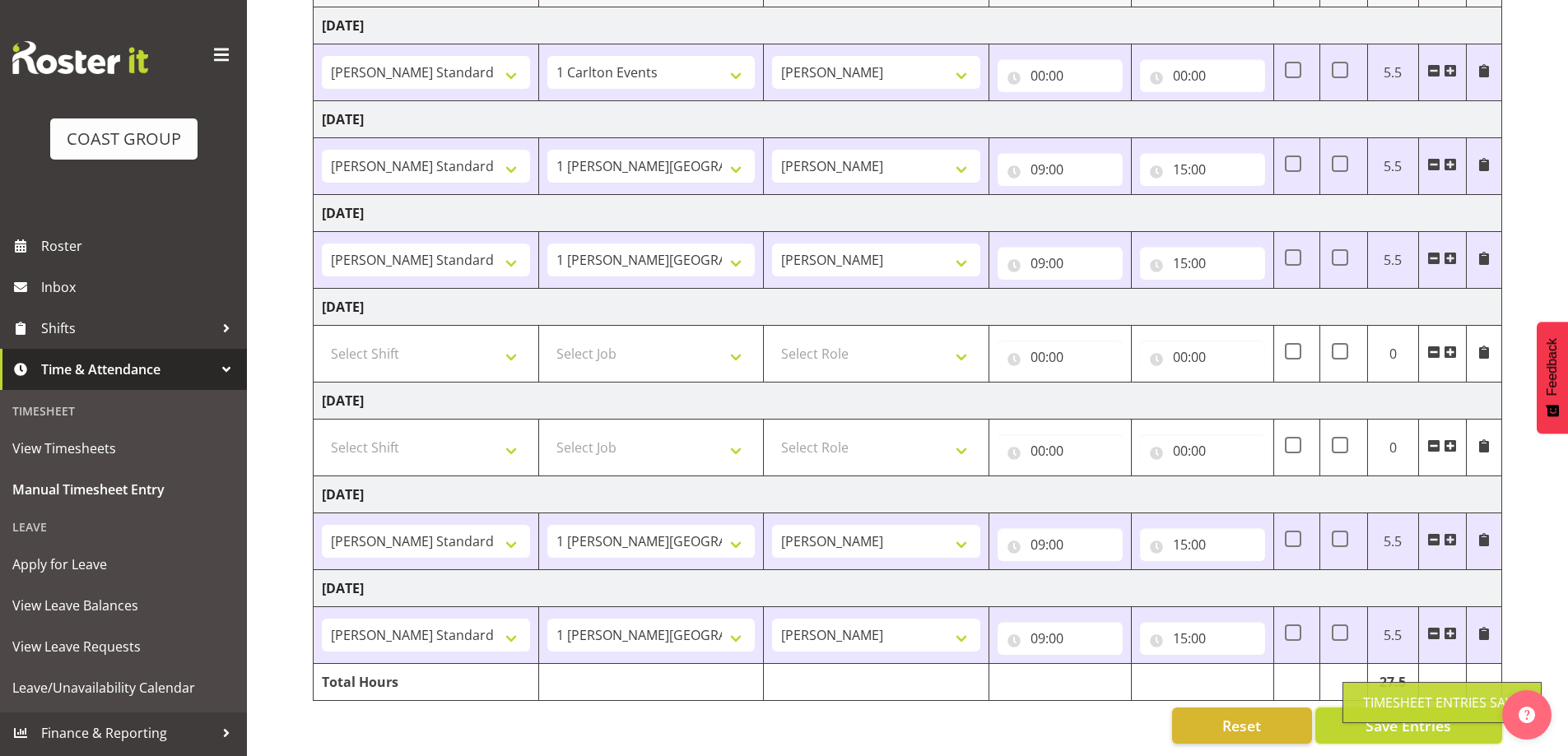
select select "7032"
select select "47759"
select select "7032"
select select "47759"
select select "7032"
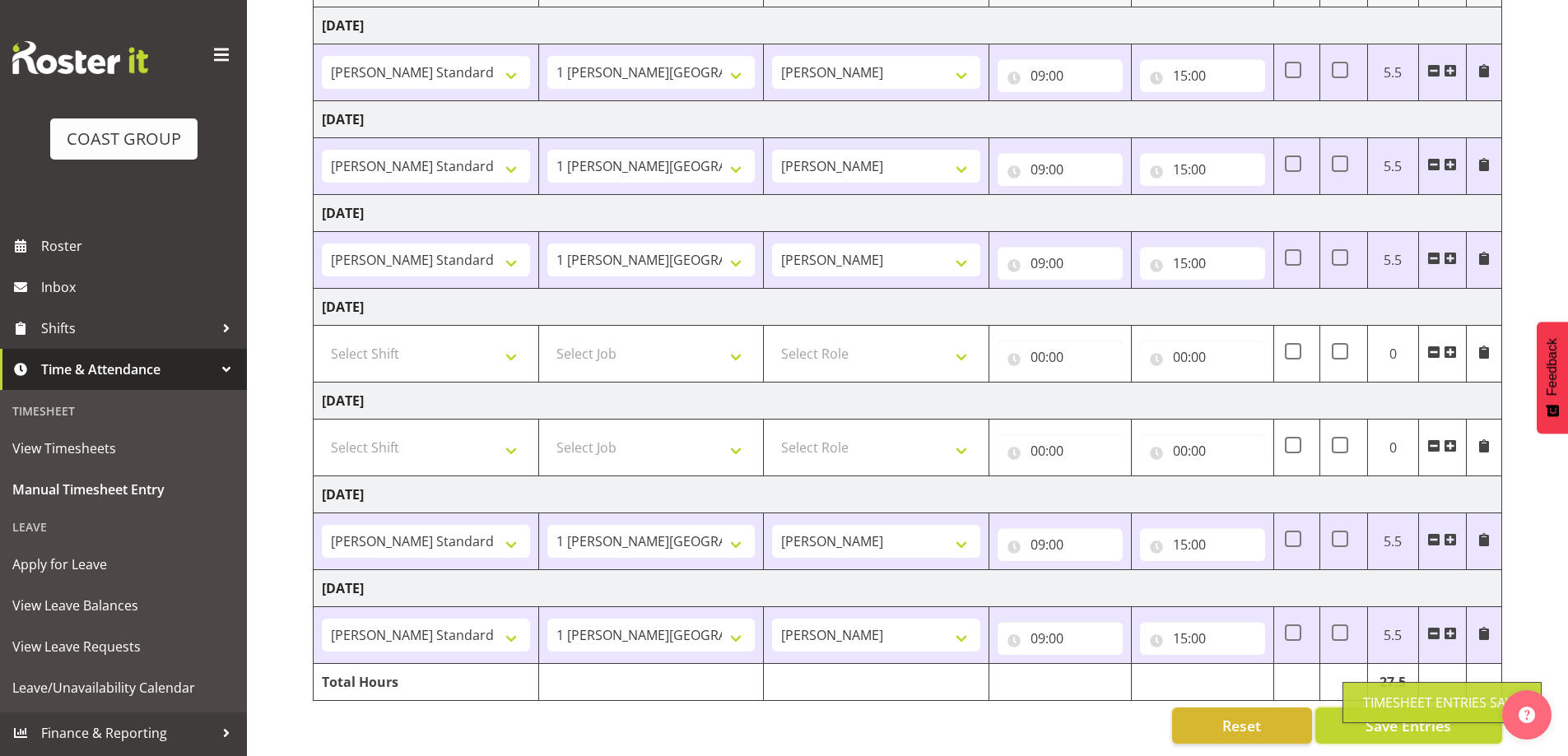
select select "47759"
select select "7032"
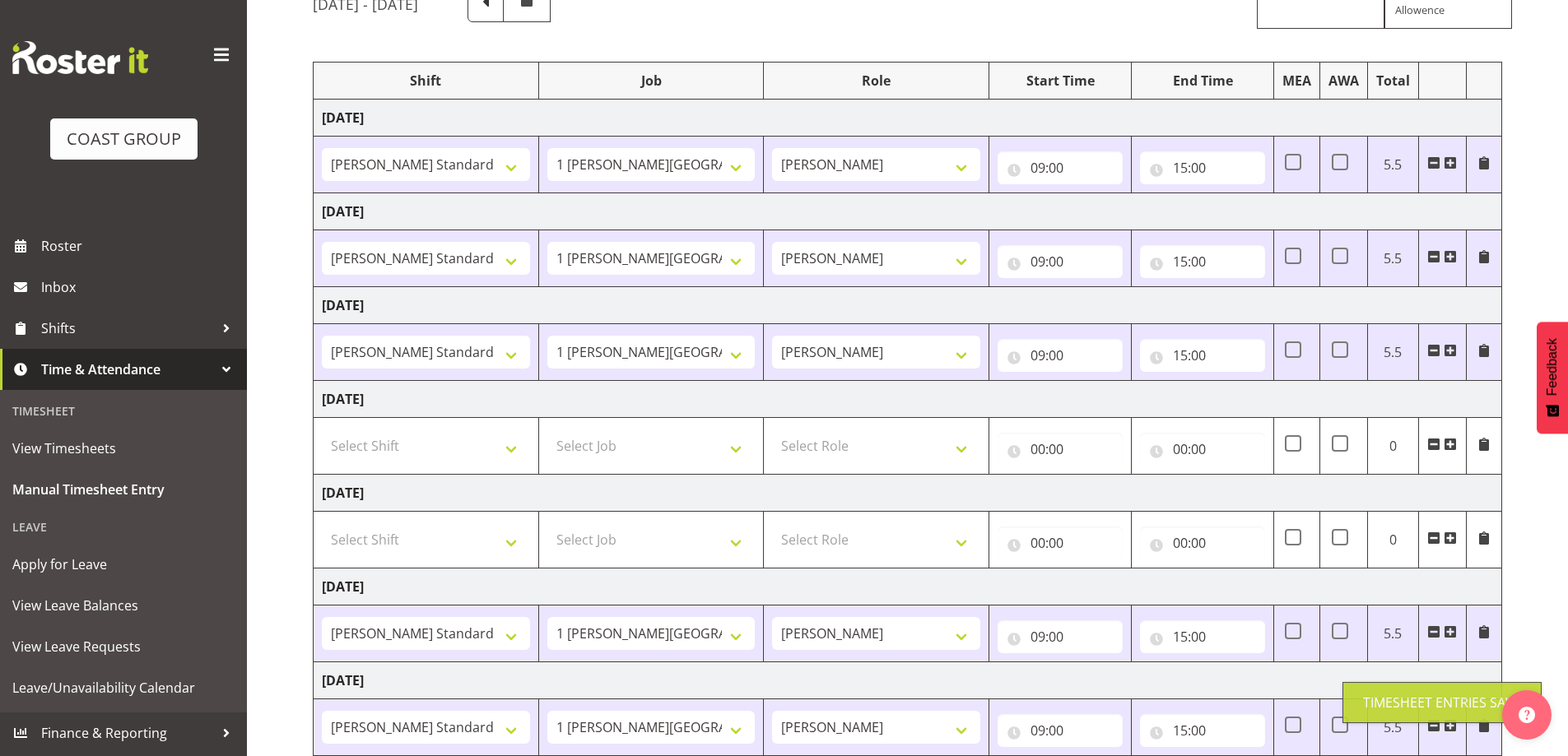
scroll to position [0, 0]
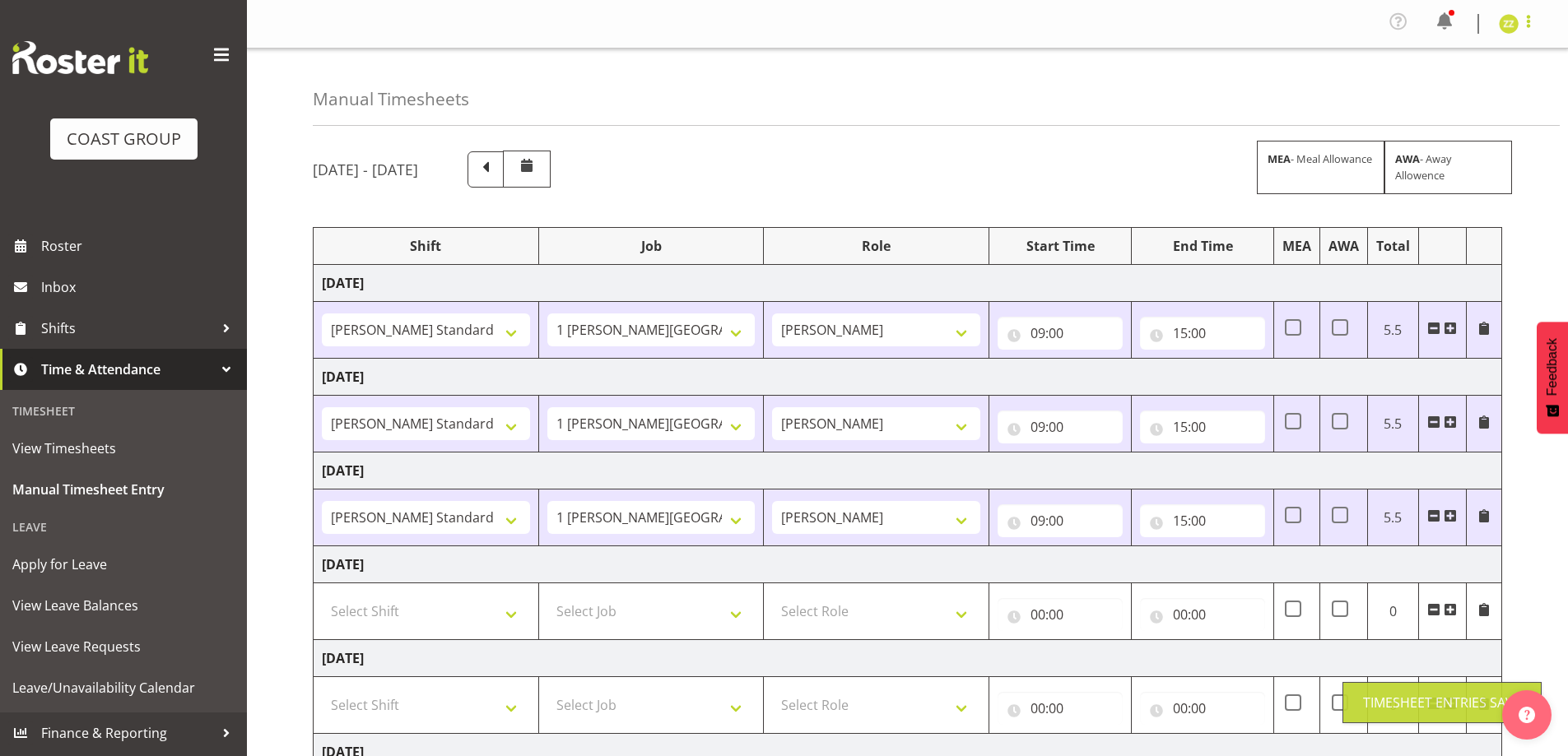
click at [1532, 22] on span at bounding box center [1528, 21] width 19 height 19
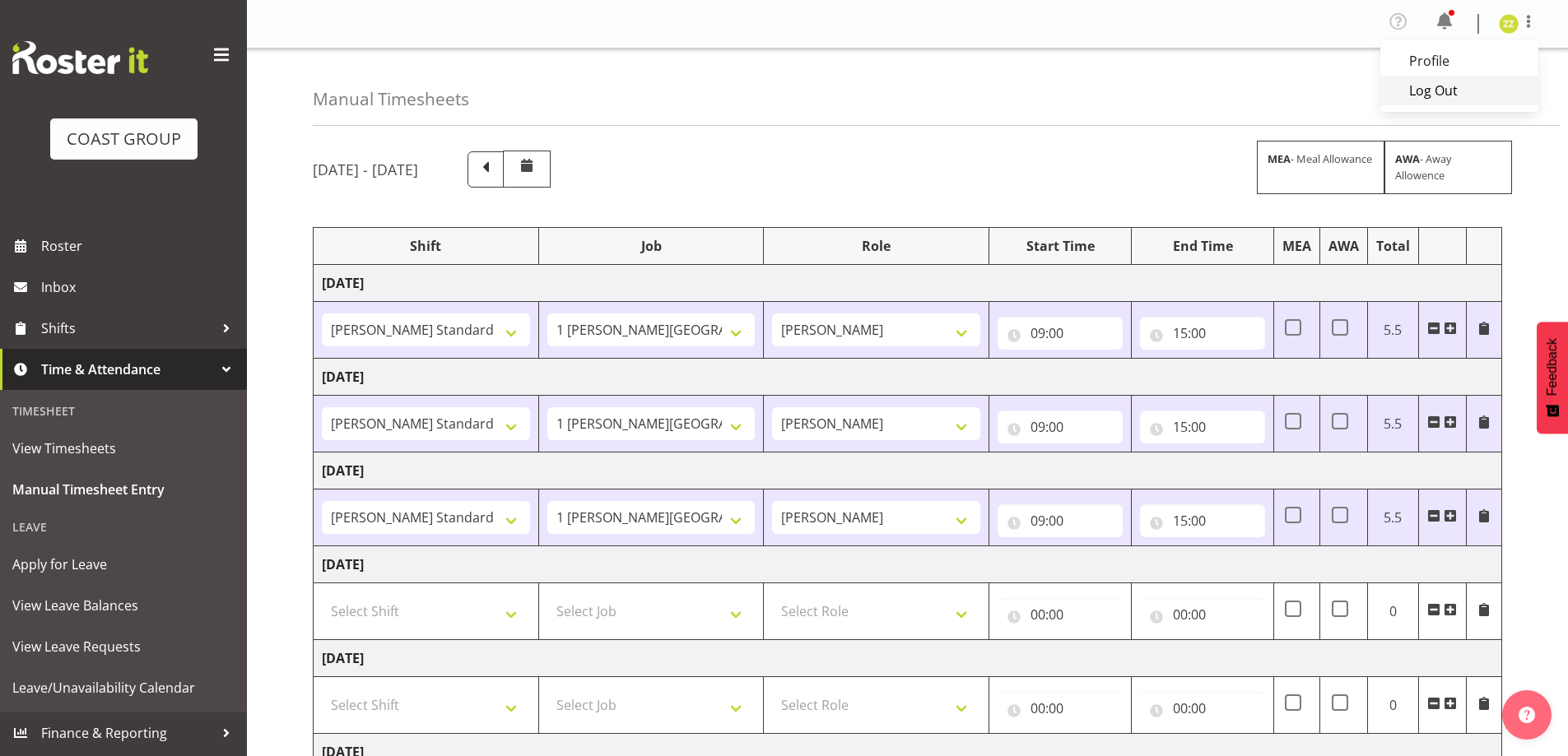
click at [1505, 91] on link "Log Out" at bounding box center [1459, 90] width 158 height 29
